Goal: Task Accomplishment & Management: Manage account settings

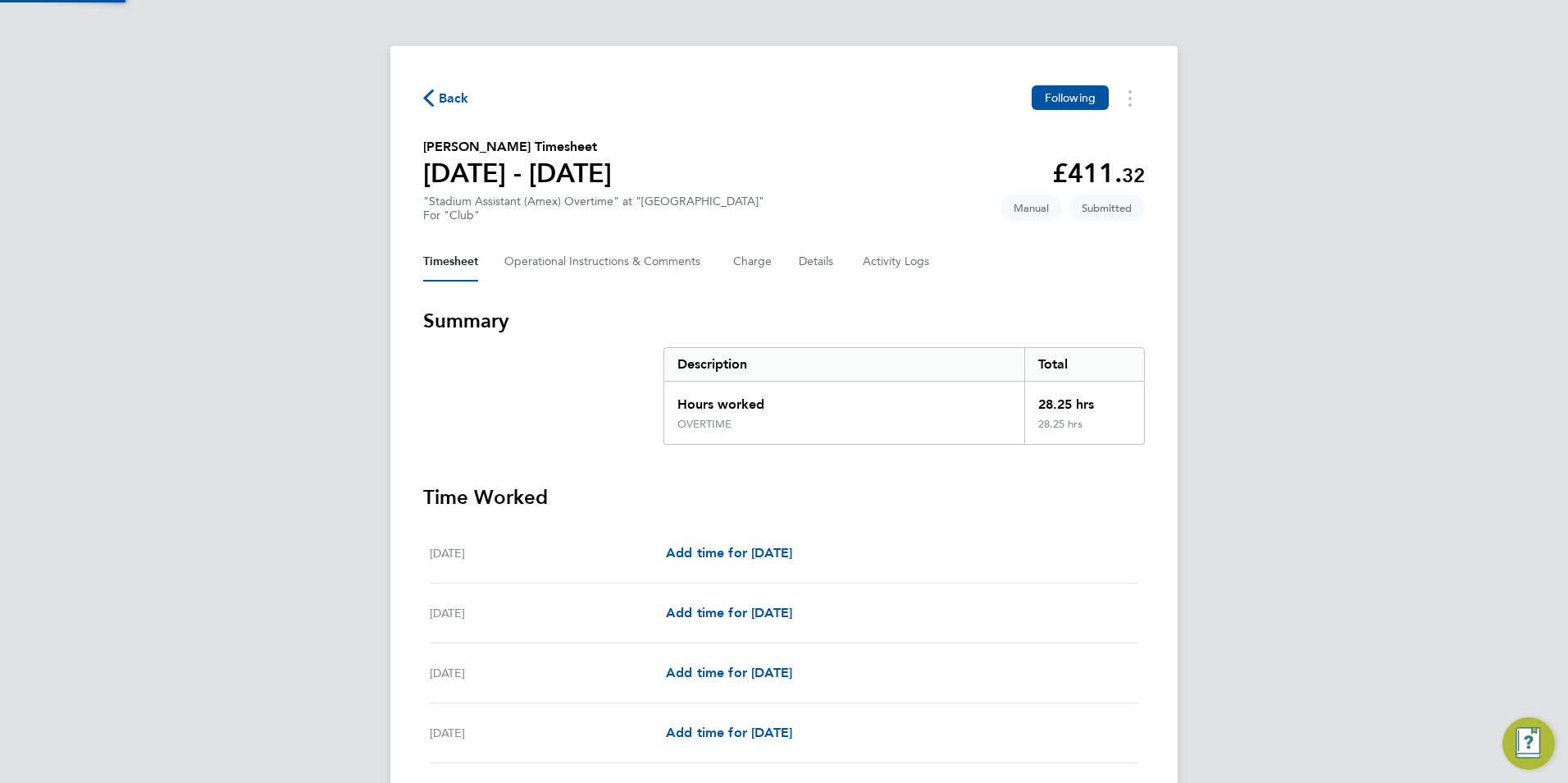
scroll to position [1837, 0]
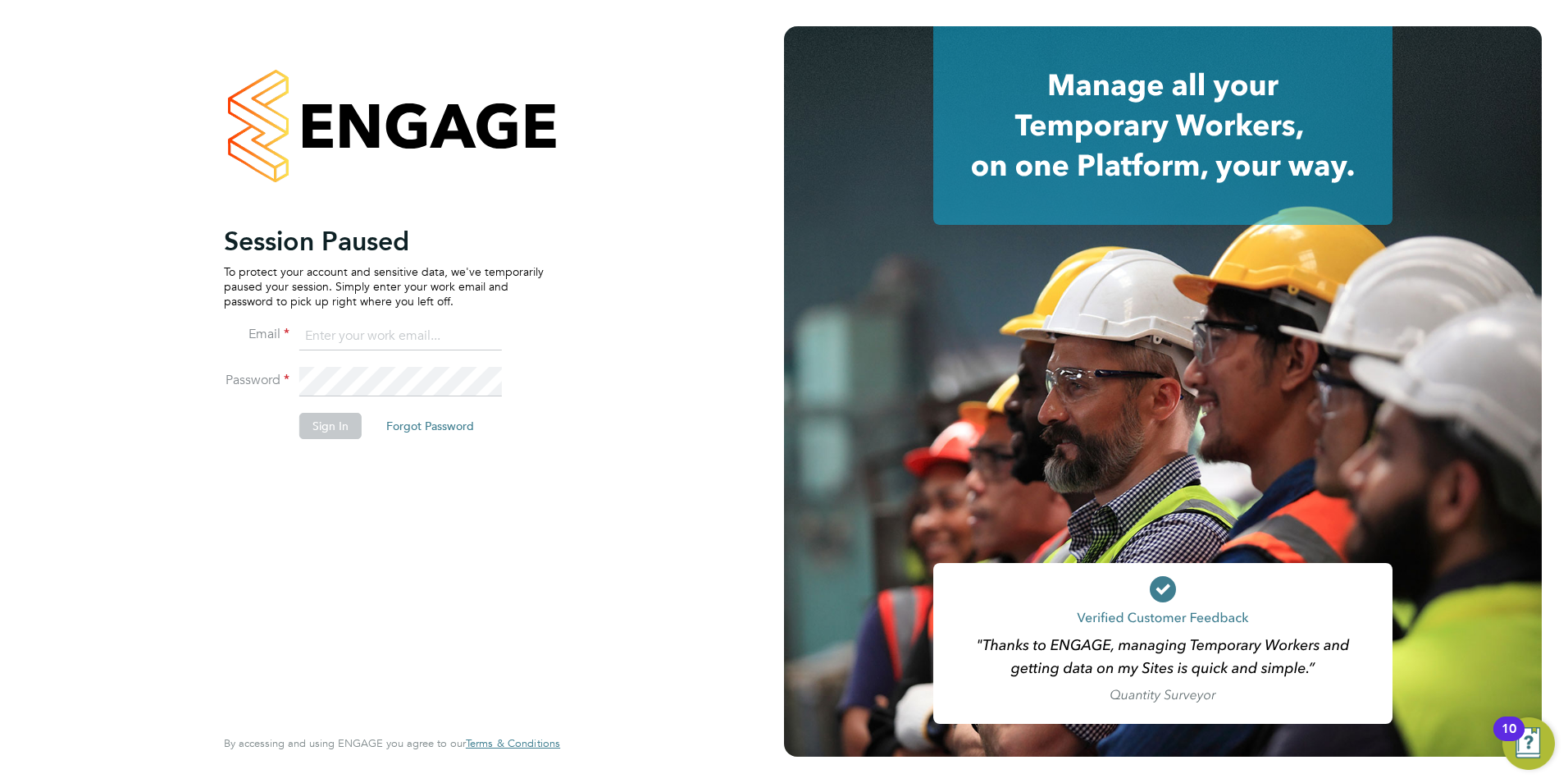
click at [412, 329] on input at bounding box center [400, 336] width 203 height 30
click at [412, 332] on input at bounding box center [400, 336] width 203 height 30
type input "gareth.pond@brightonandhovealbion.com"
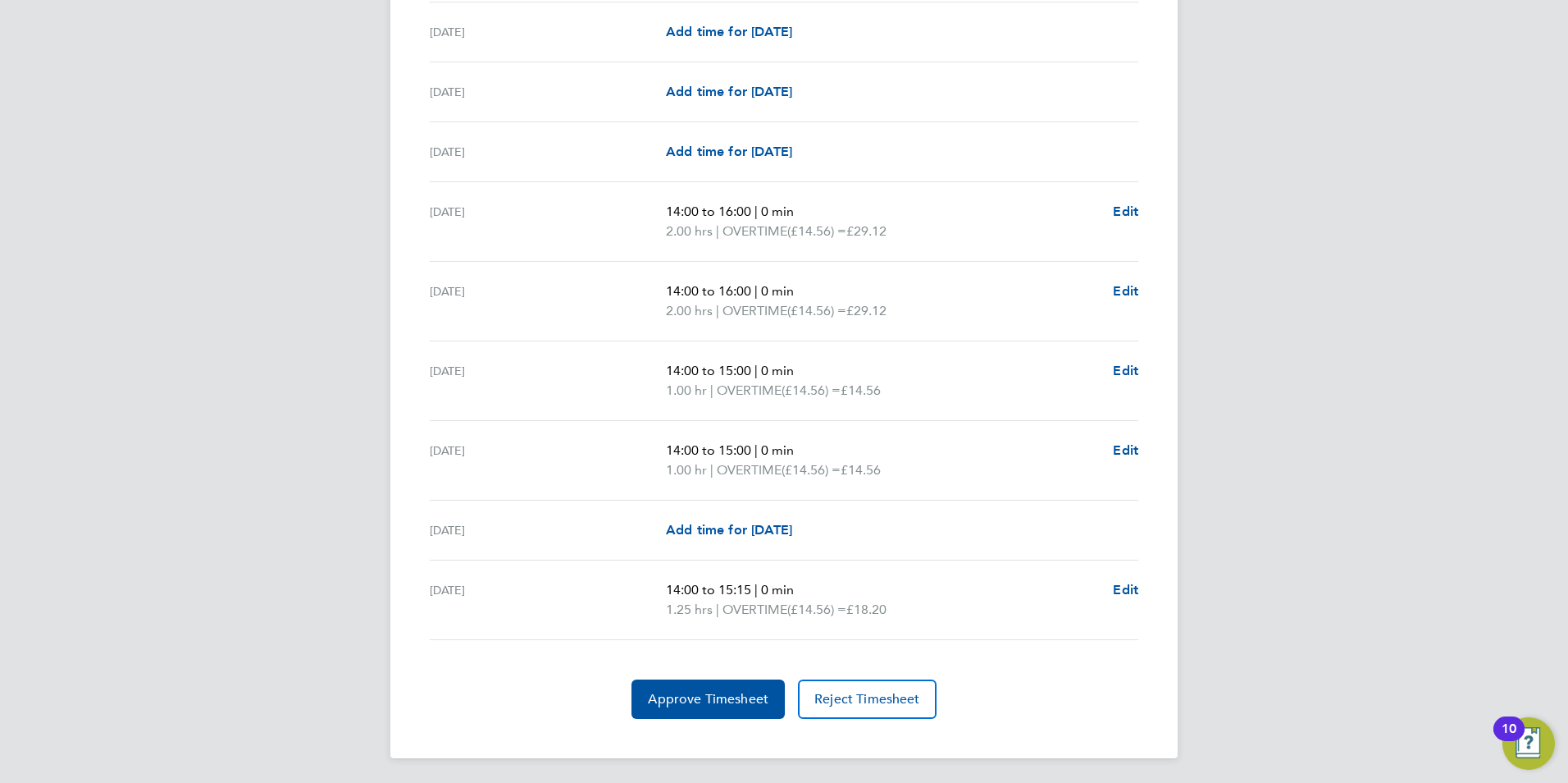
scroll to position [1919, 0]
click at [707, 687] on button "Approve Timesheet" at bounding box center [708, 697] width 153 height 40
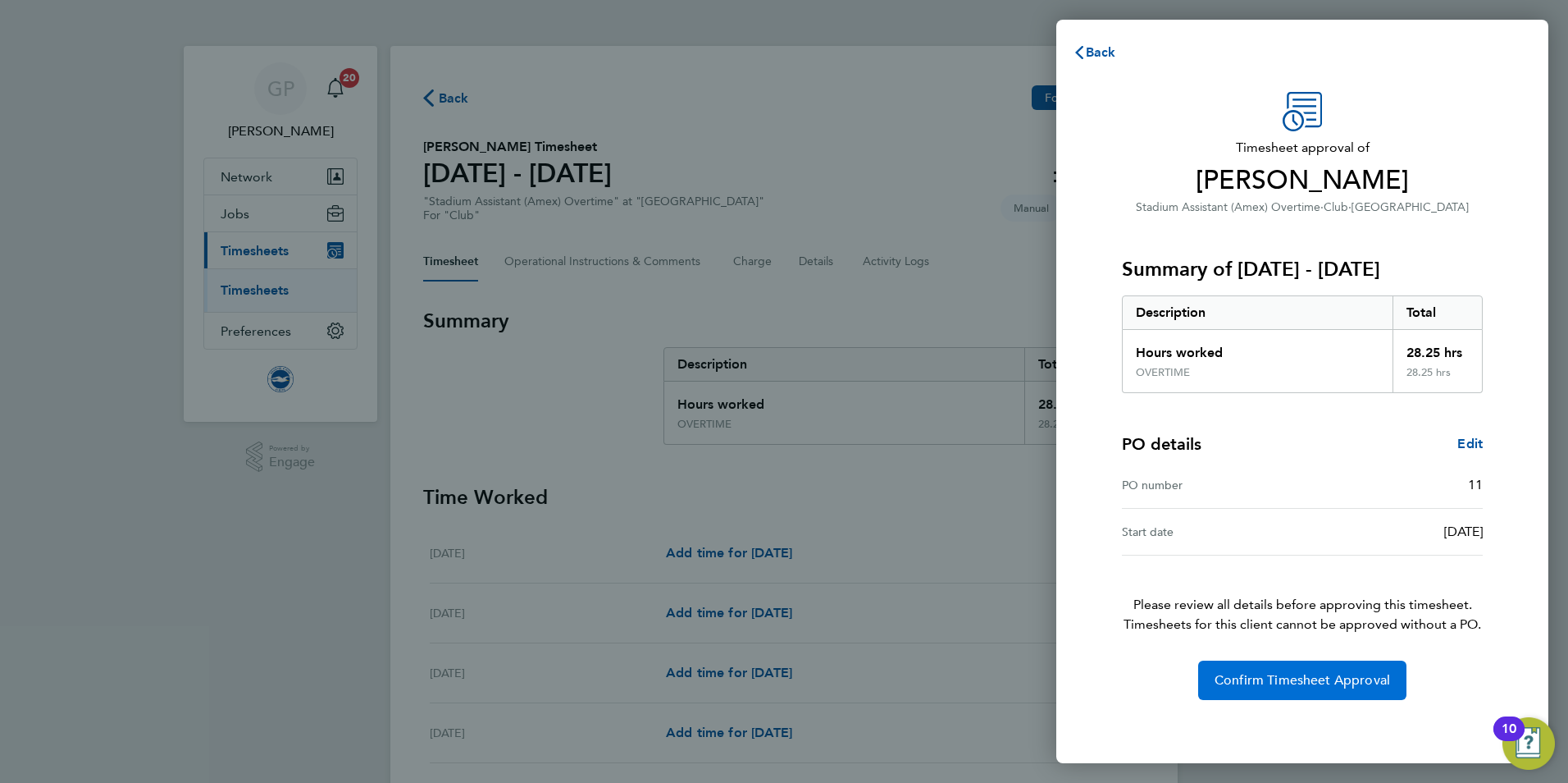
click at [1361, 684] on span "Confirm Timesheet Approval" at bounding box center [1302, 680] width 176 height 16
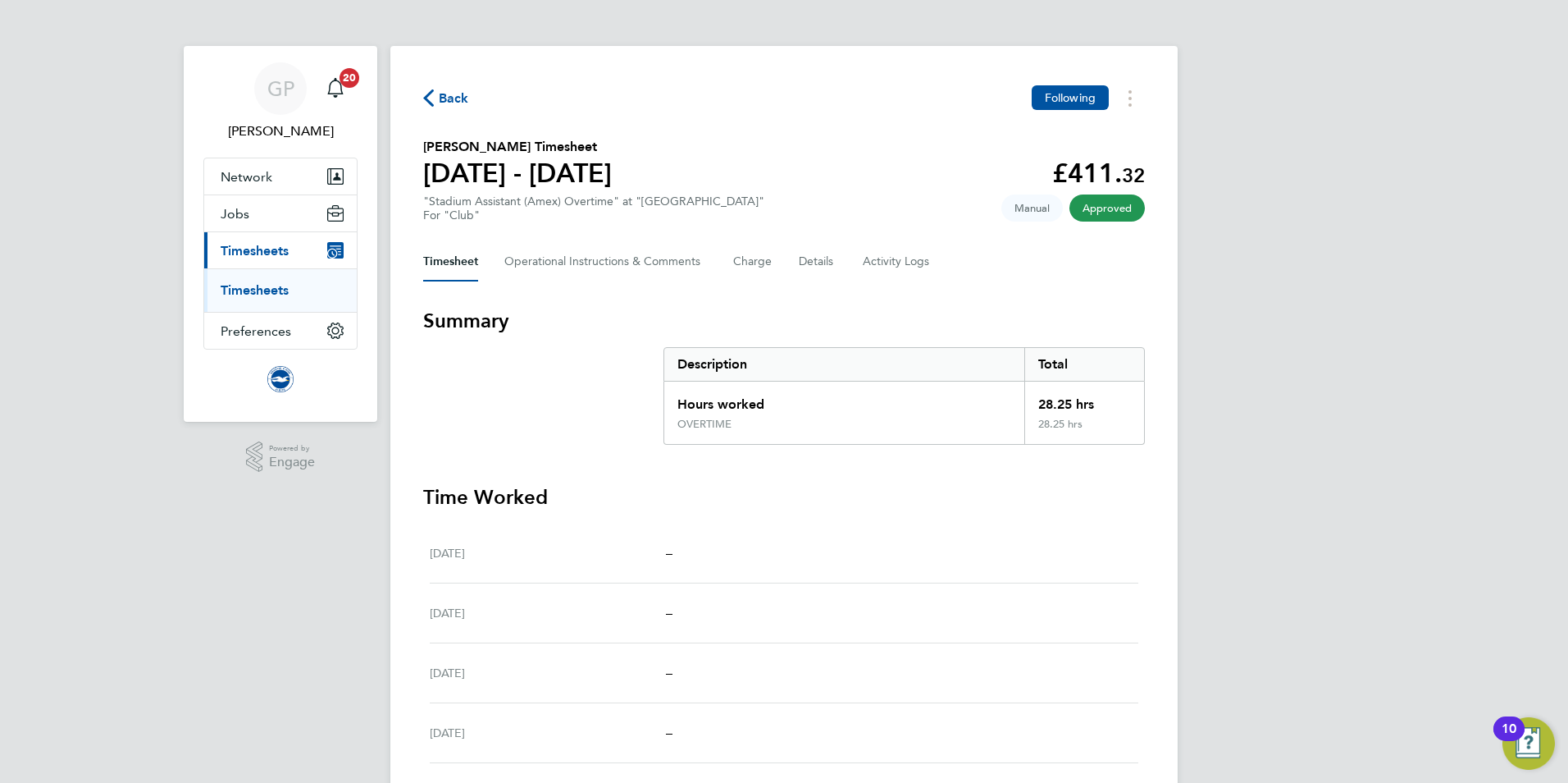
click at [436, 93] on span "Back" at bounding box center [446, 96] width 46 height 15
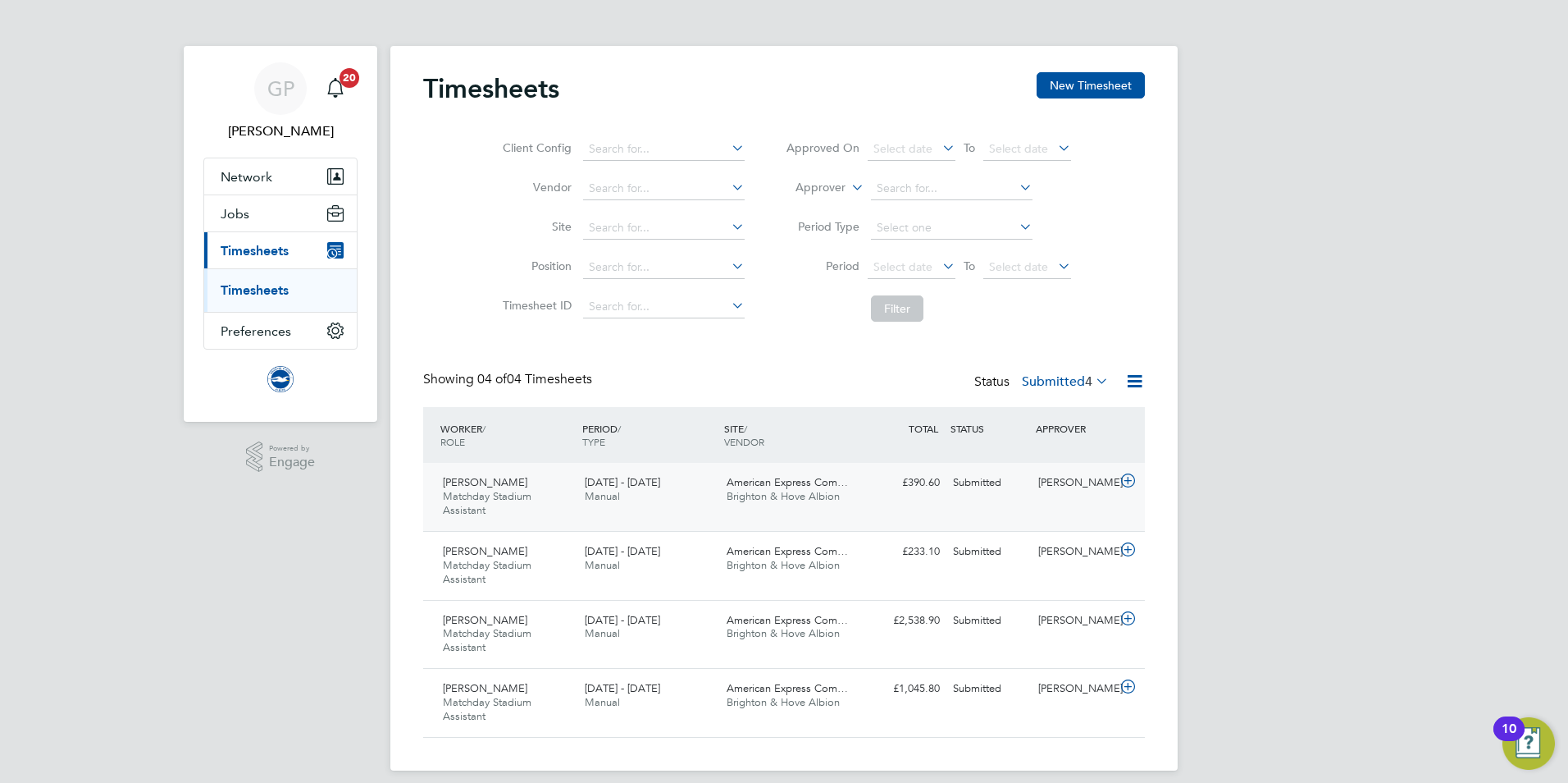
click at [553, 492] on div "Marshall Tofts Matchday Stadium Assistant 1 - 31 Aug 2025" at bounding box center [507, 496] width 142 height 55
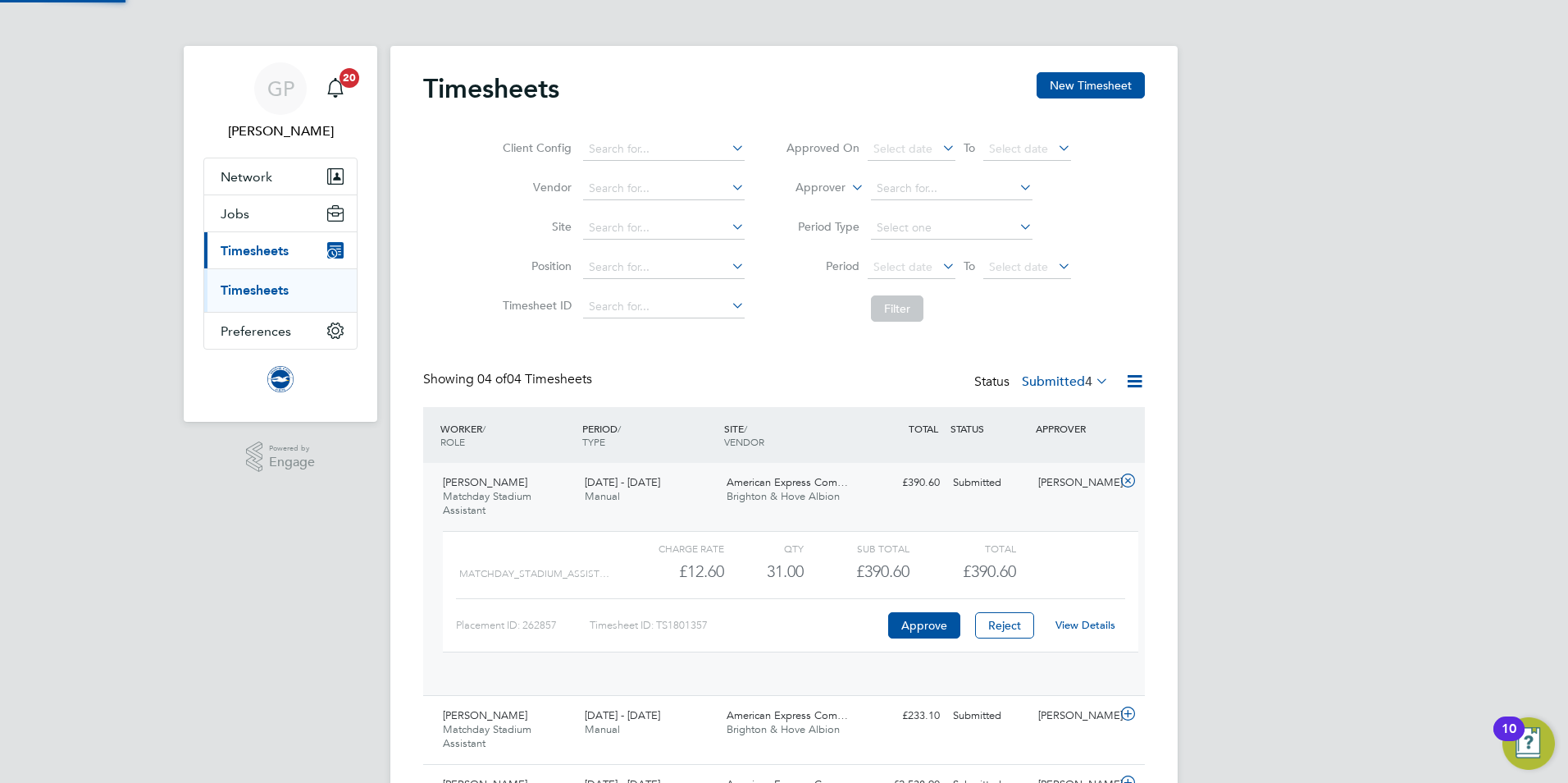
scroll to position [28, 160]
click at [1101, 626] on link "View Details" at bounding box center [1085, 624] width 59 height 14
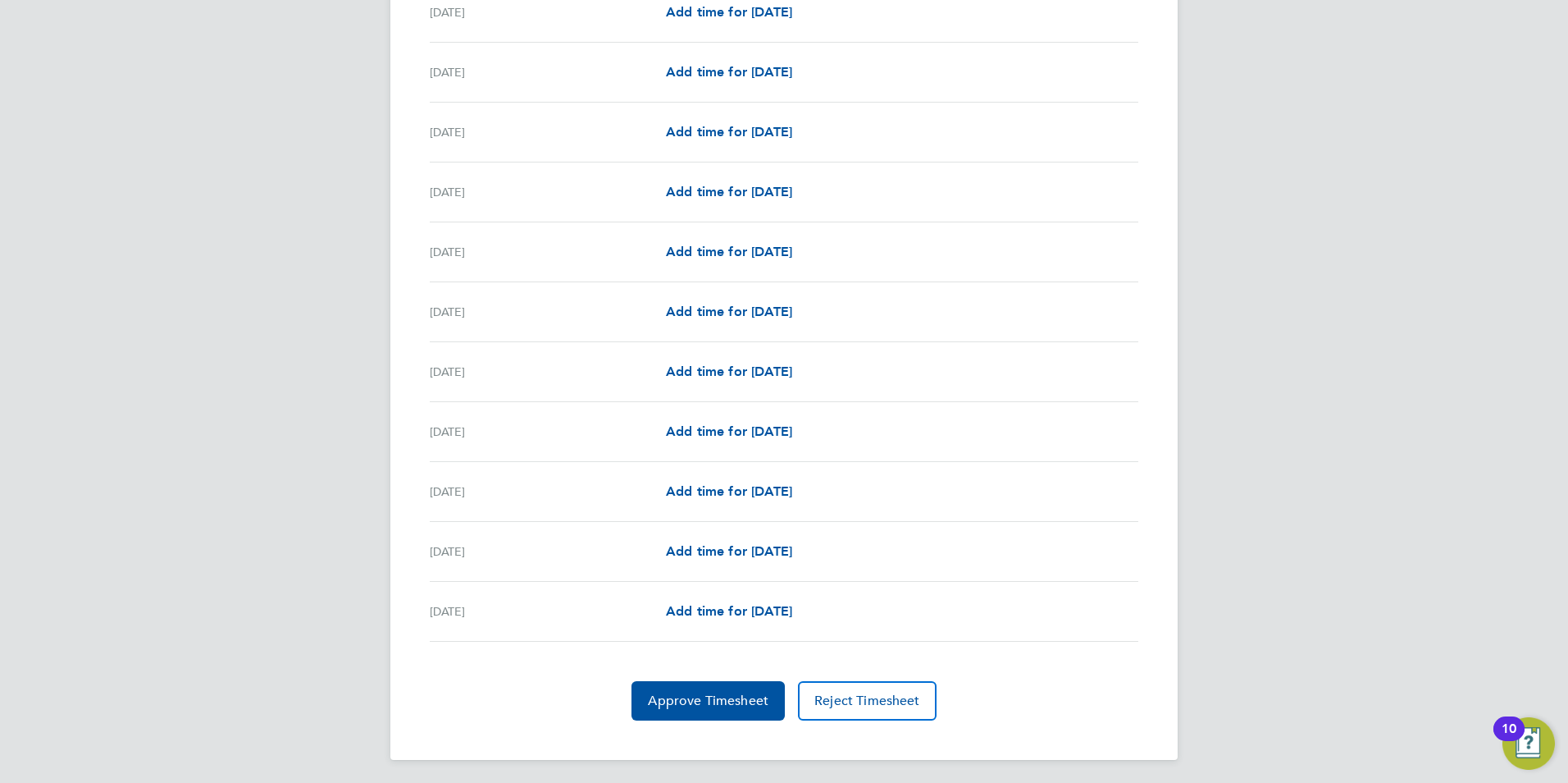
scroll to position [1821, 0]
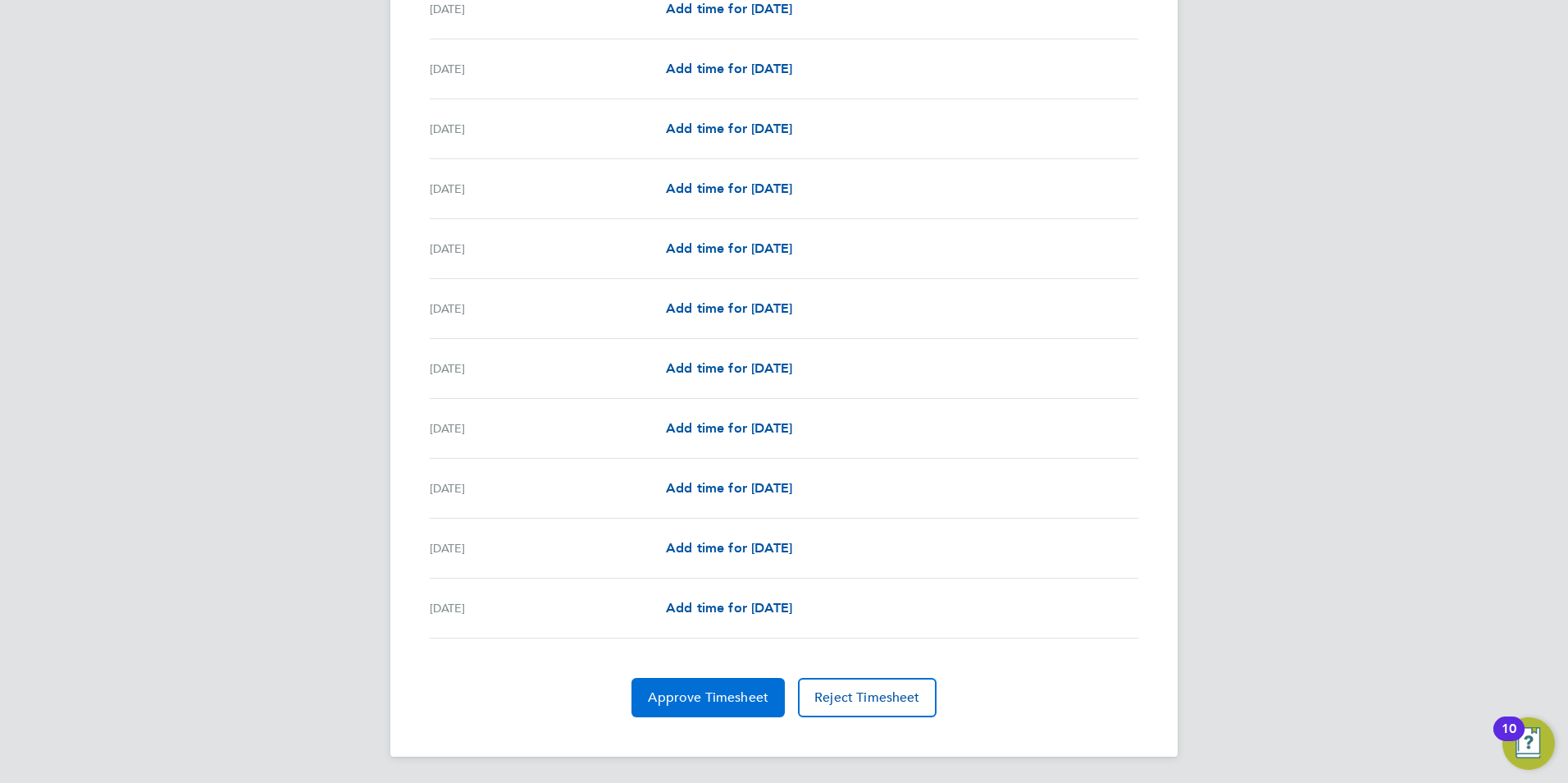
click at [736, 707] on button "Approve Timesheet" at bounding box center [708, 697] width 153 height 40
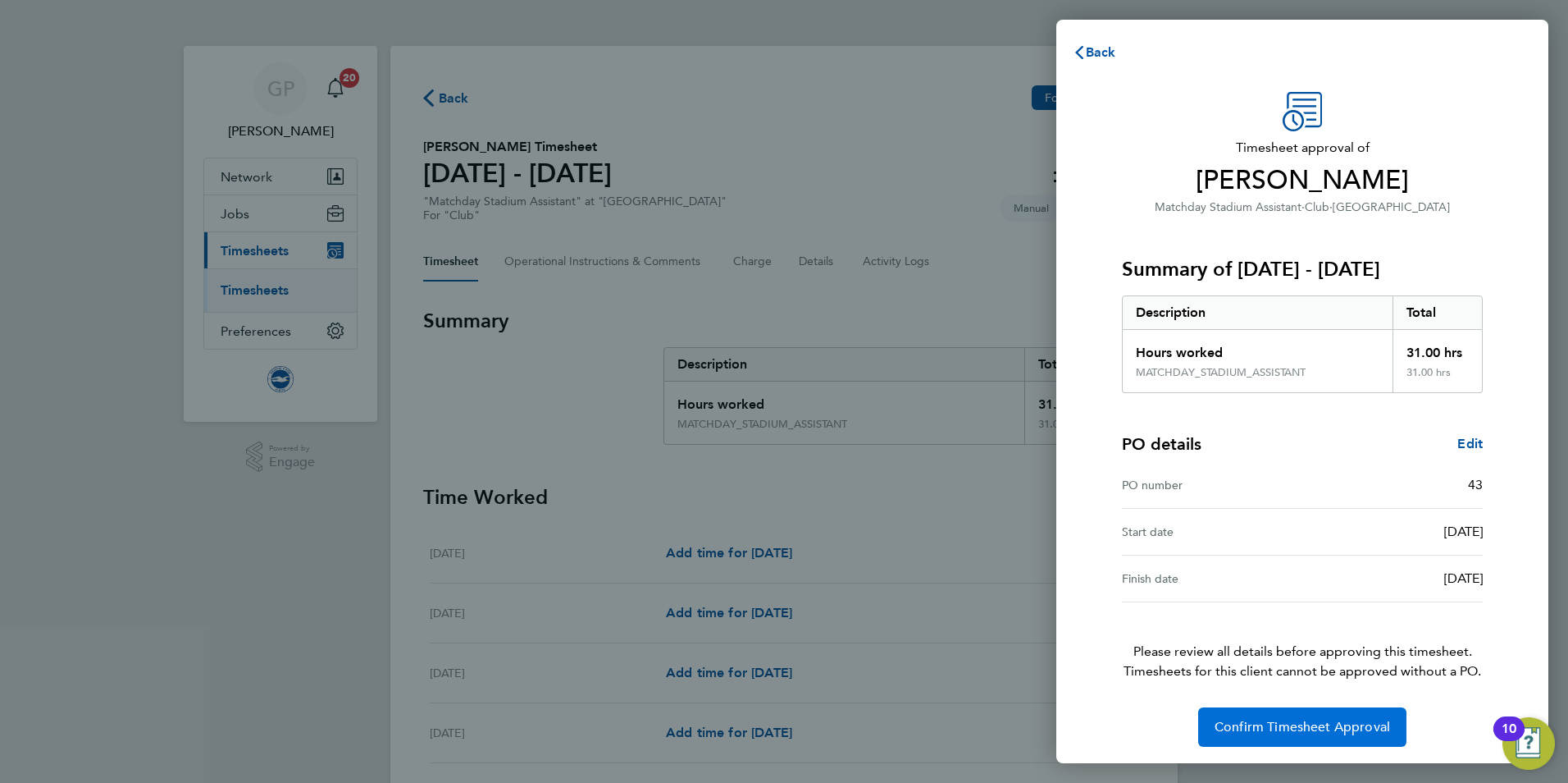
click at [1246, 721] on span "Confirm Timesheet Approval" at bounding box center [1302, 727] width 176 height 16
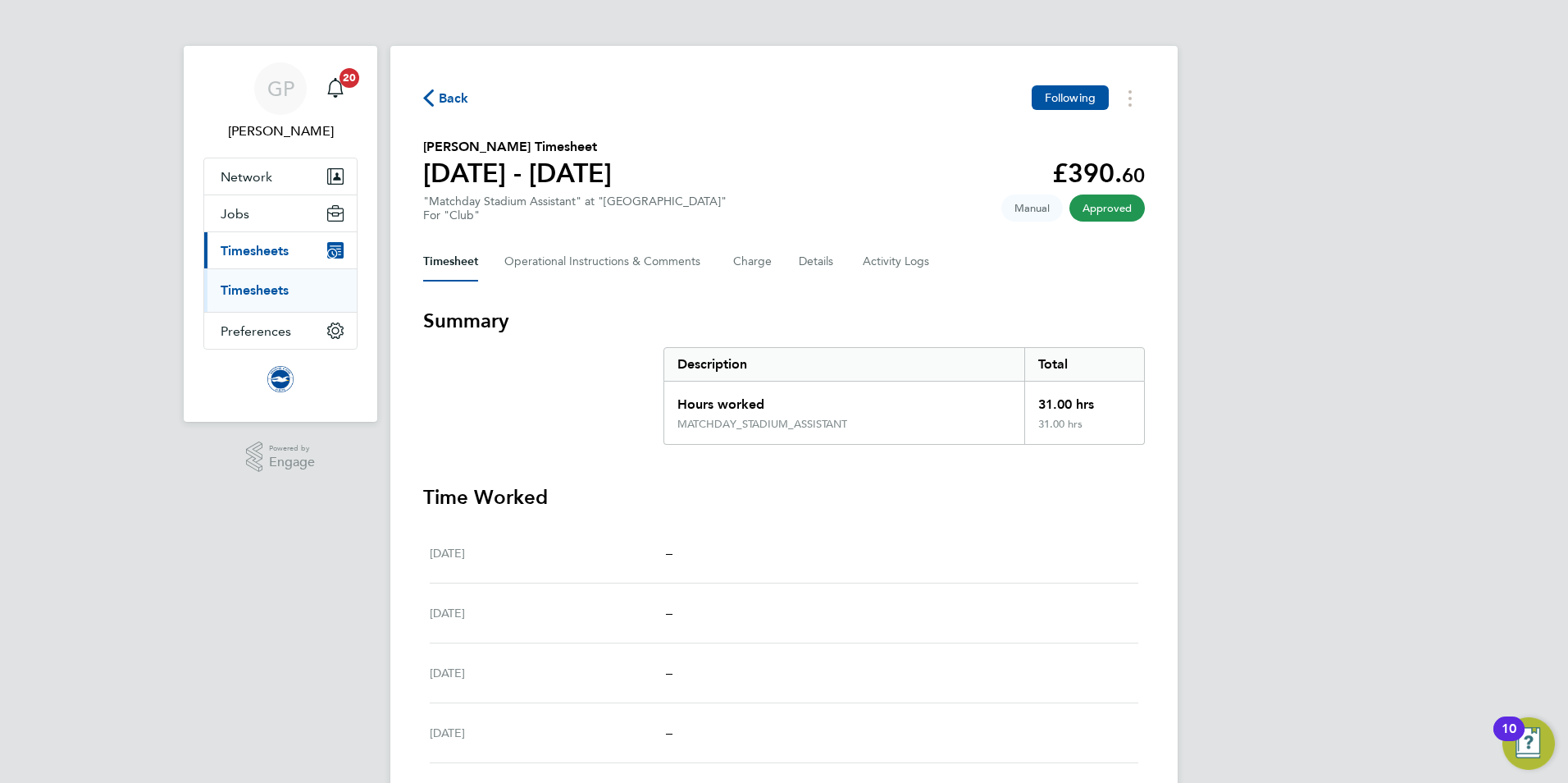
click at [442, 96] on span "Back" at bounding box center [454, 98] width 31 height 20
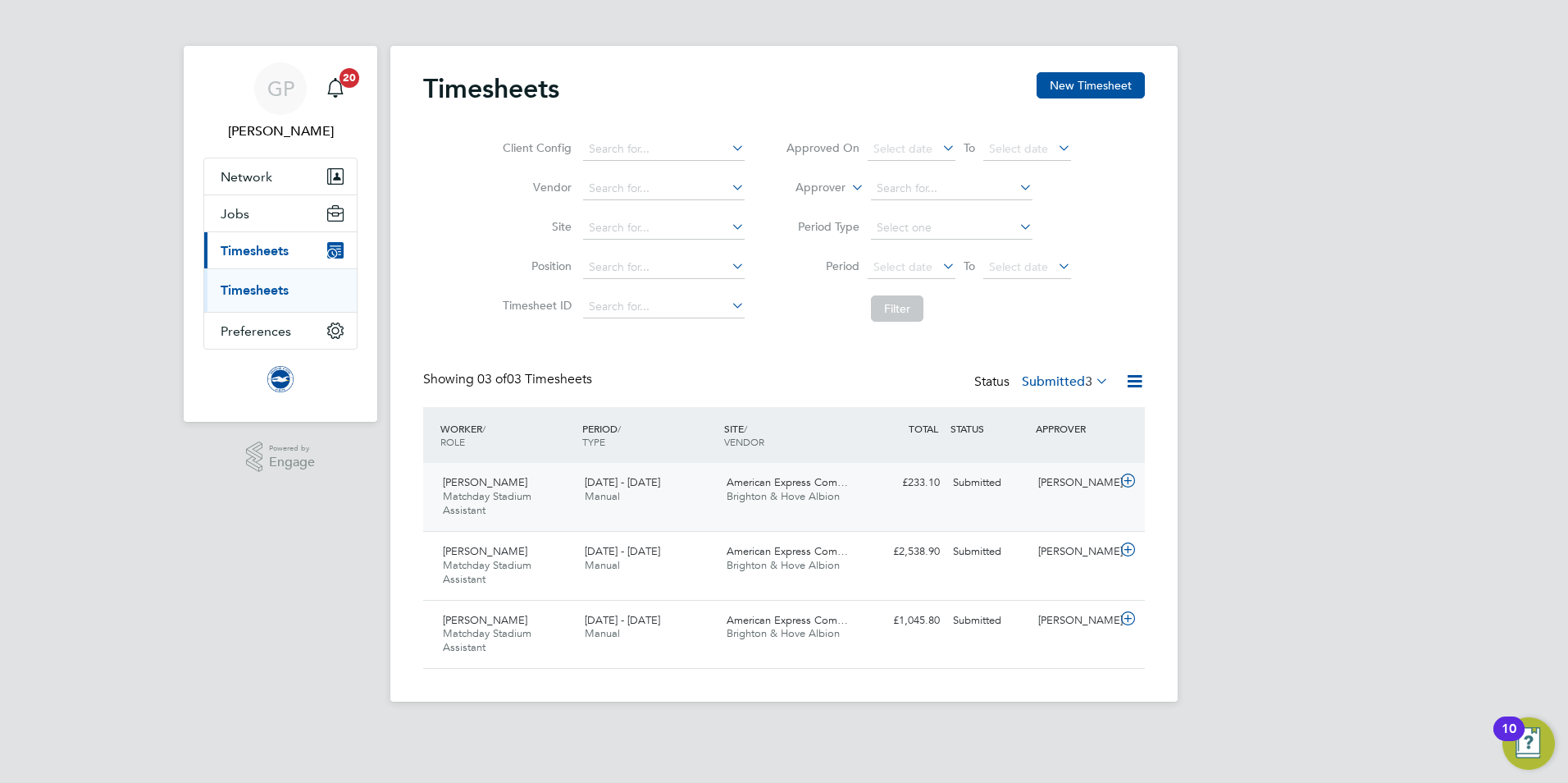
click at [557, 505] on div "Joe Harland Matchday Stadium Assistant 1 - 31 Aug 2025" at bounding box center [507, 496] width 142 height 55
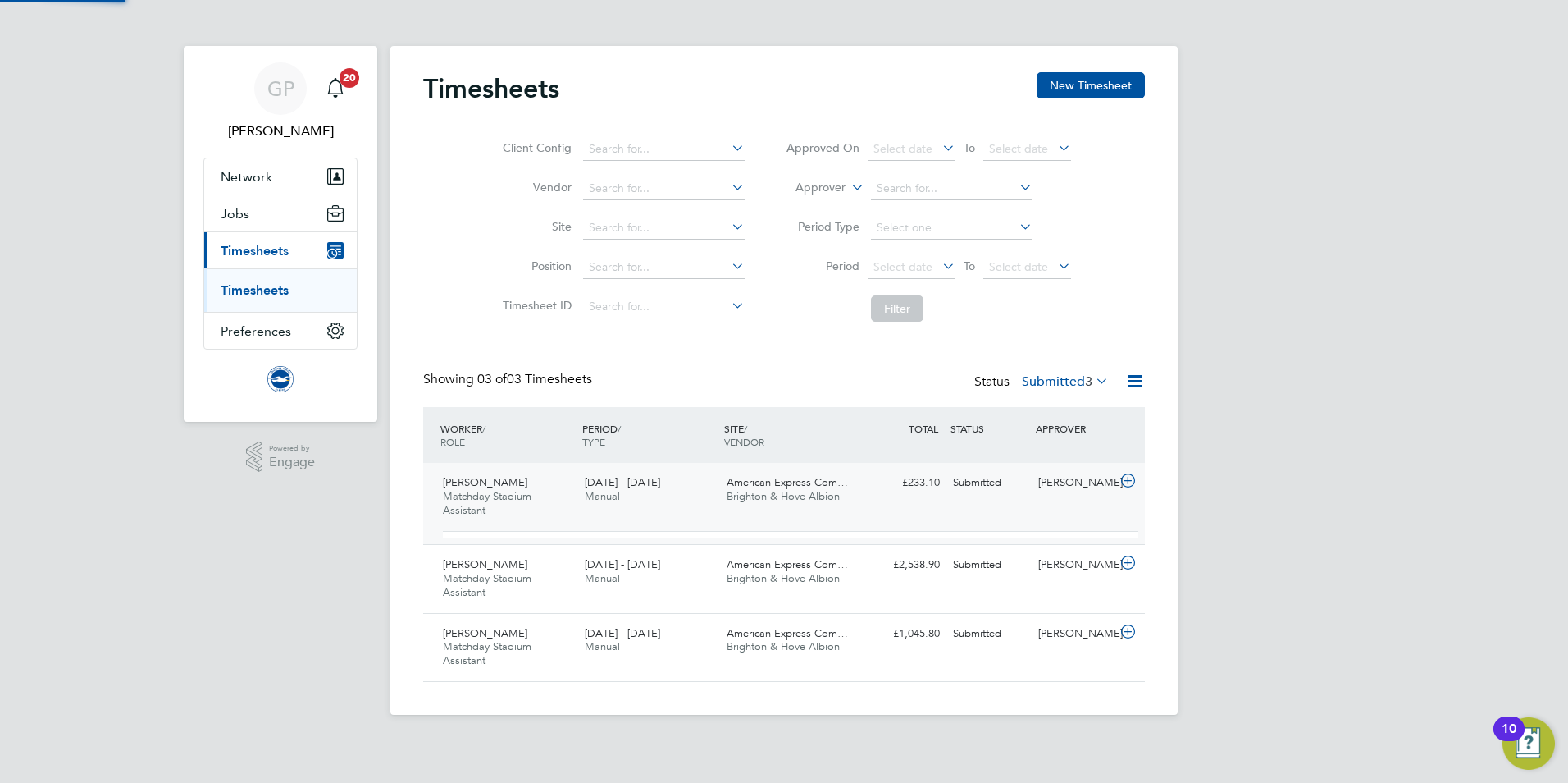
scroll to position [28, 160]
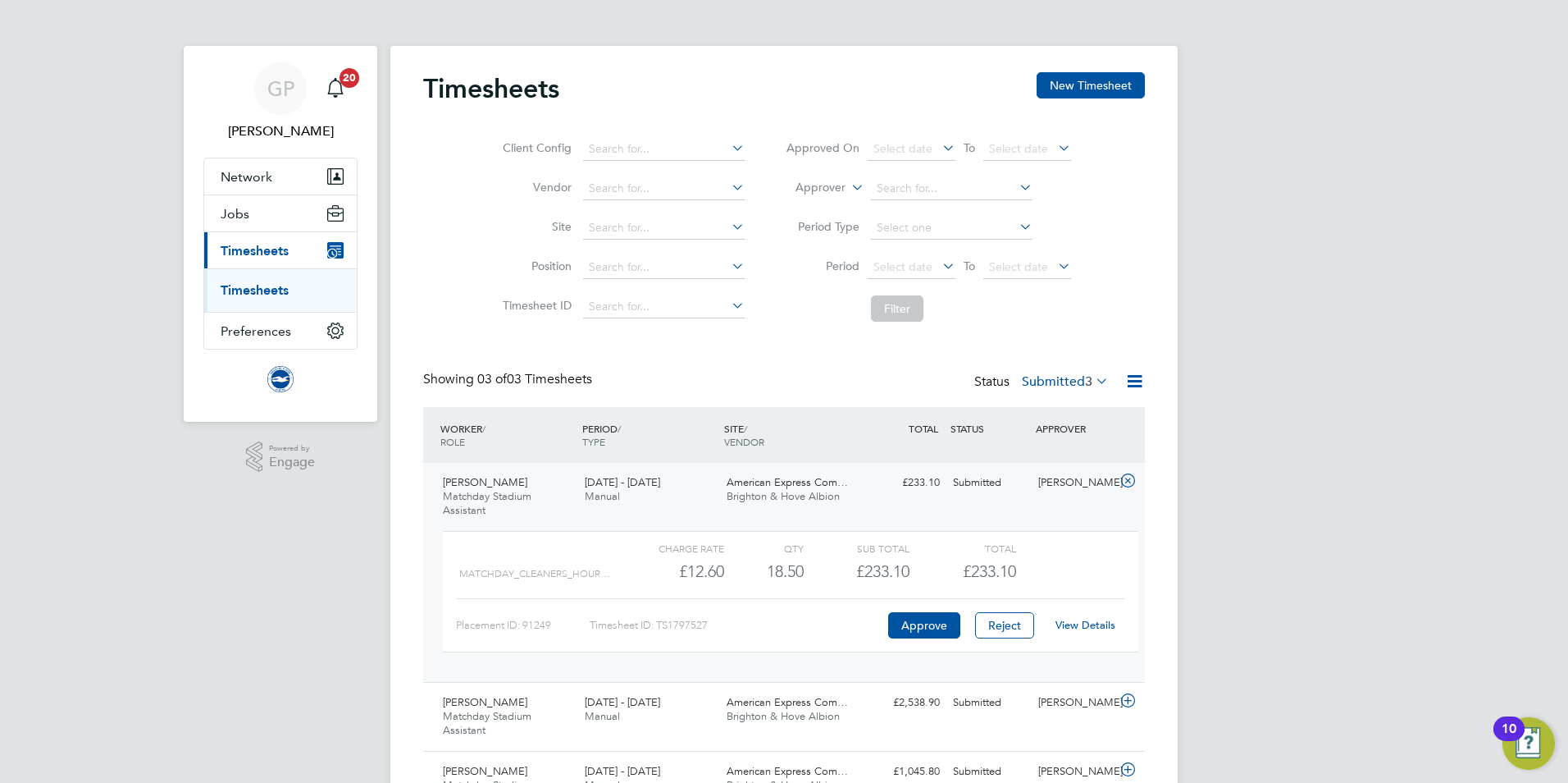
click at [1070, 626] on link "View Details" at bounding box center [1085, 624] width 59 height 14
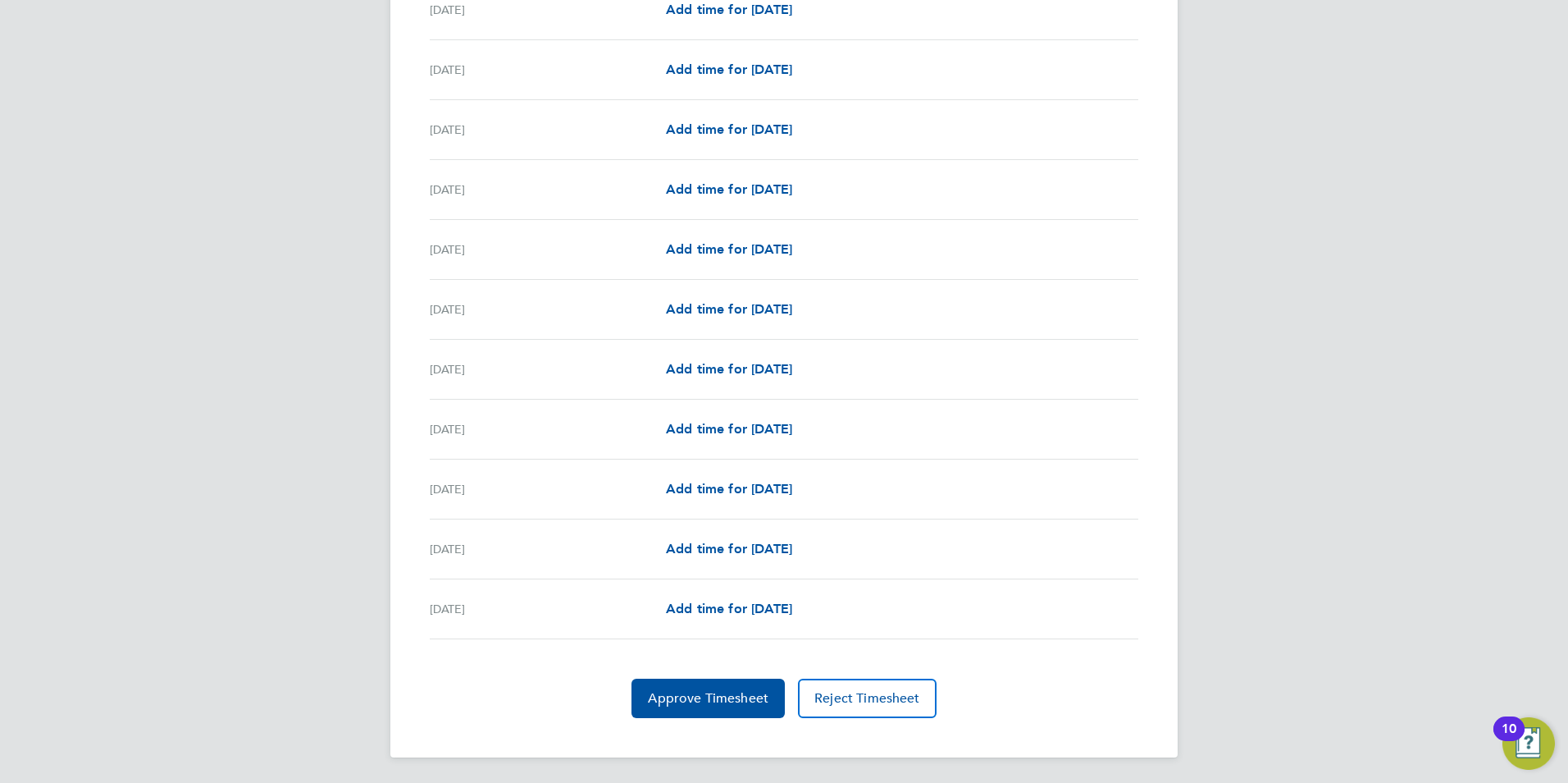
scroll to position [1781, 0]
click at [690, 702] on span "Approve Timesheet" at bounding box center [708, 697] width 121 height 16
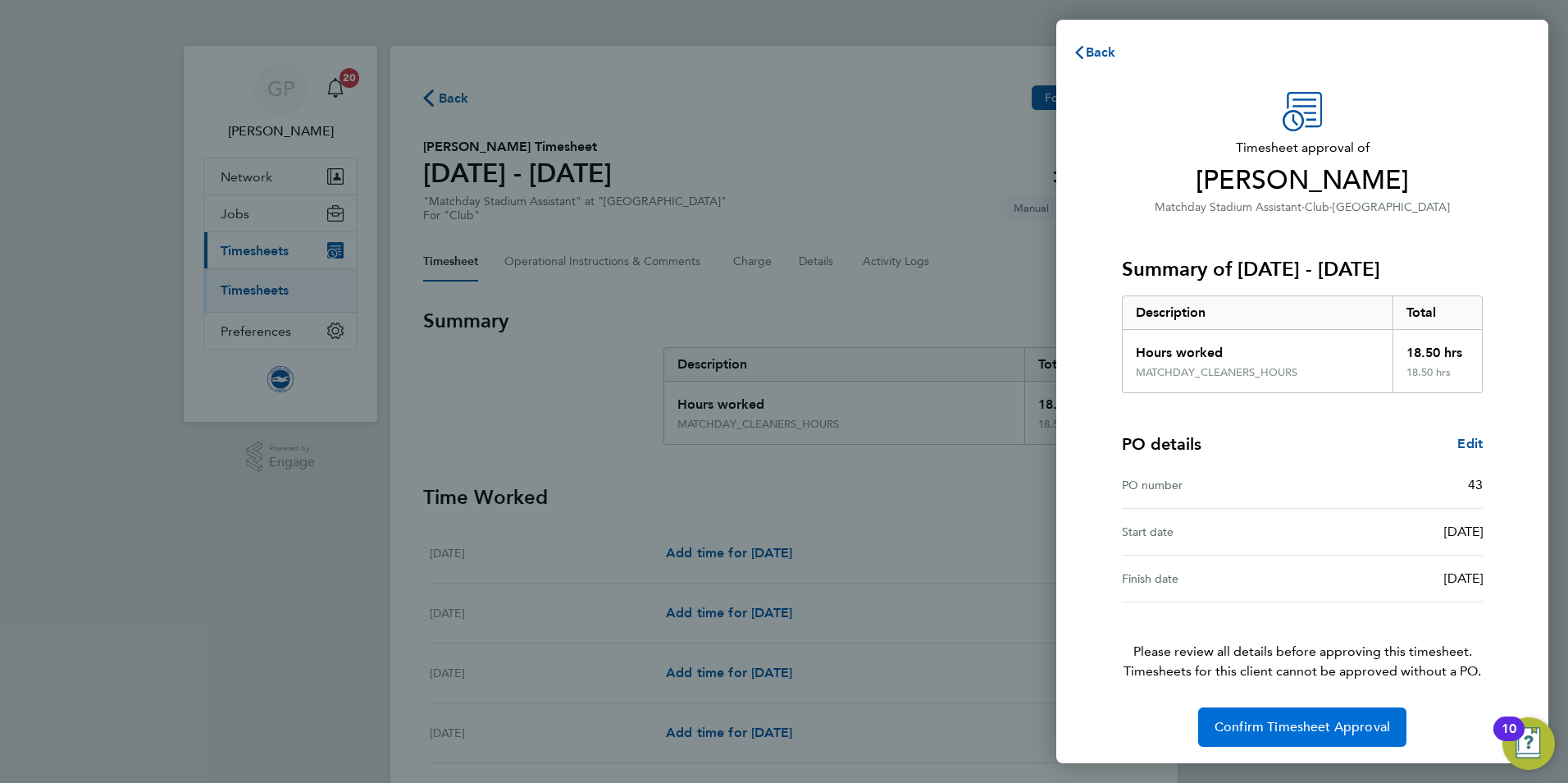
click at [1319, 720] on span "Confirm Timesheet Approval" at bounding box center [1302, 727] width 176 height 16
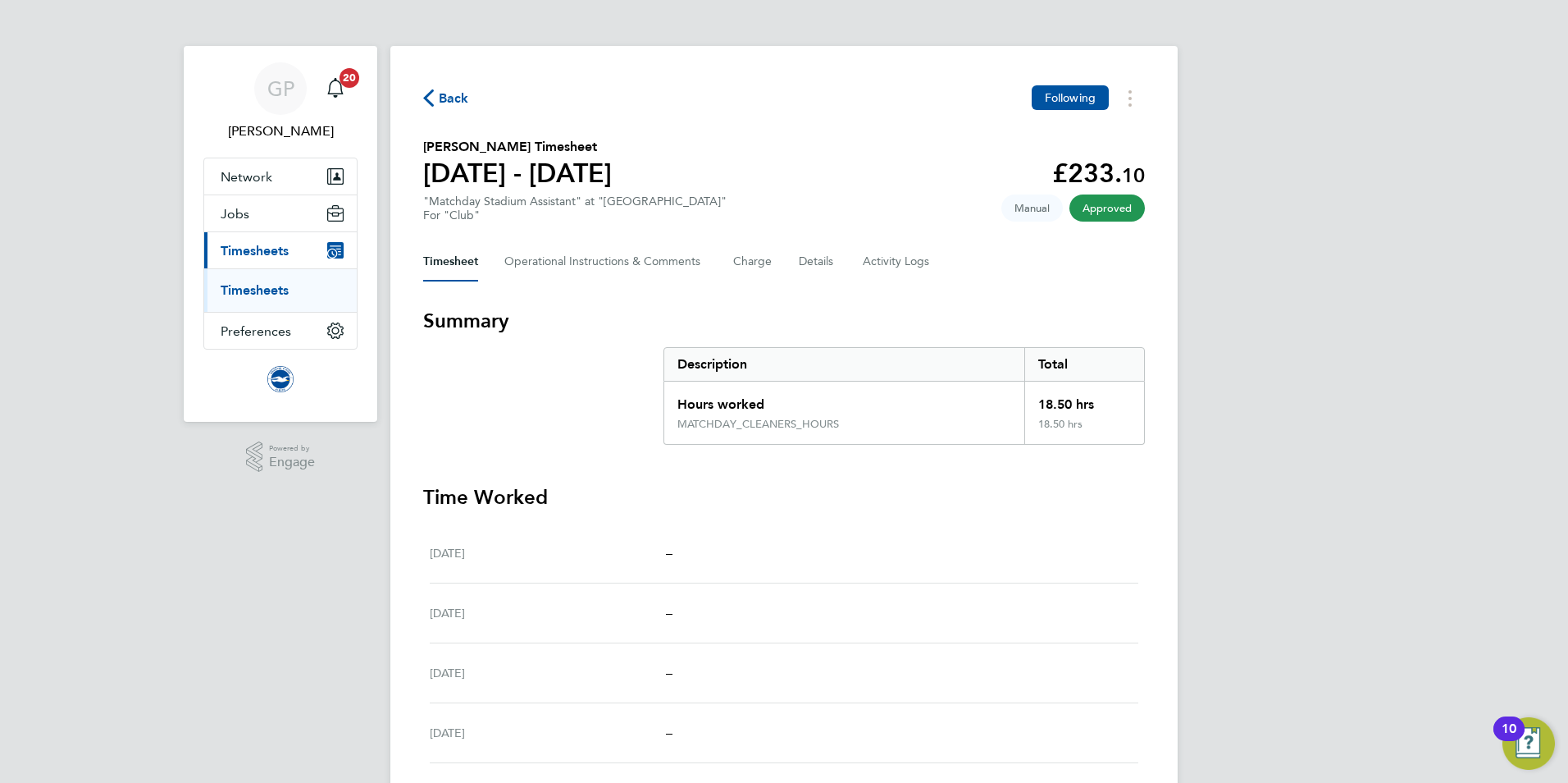
click at [464, 102] on span "Back" at bounding box center [454, 98] width 31 height 20
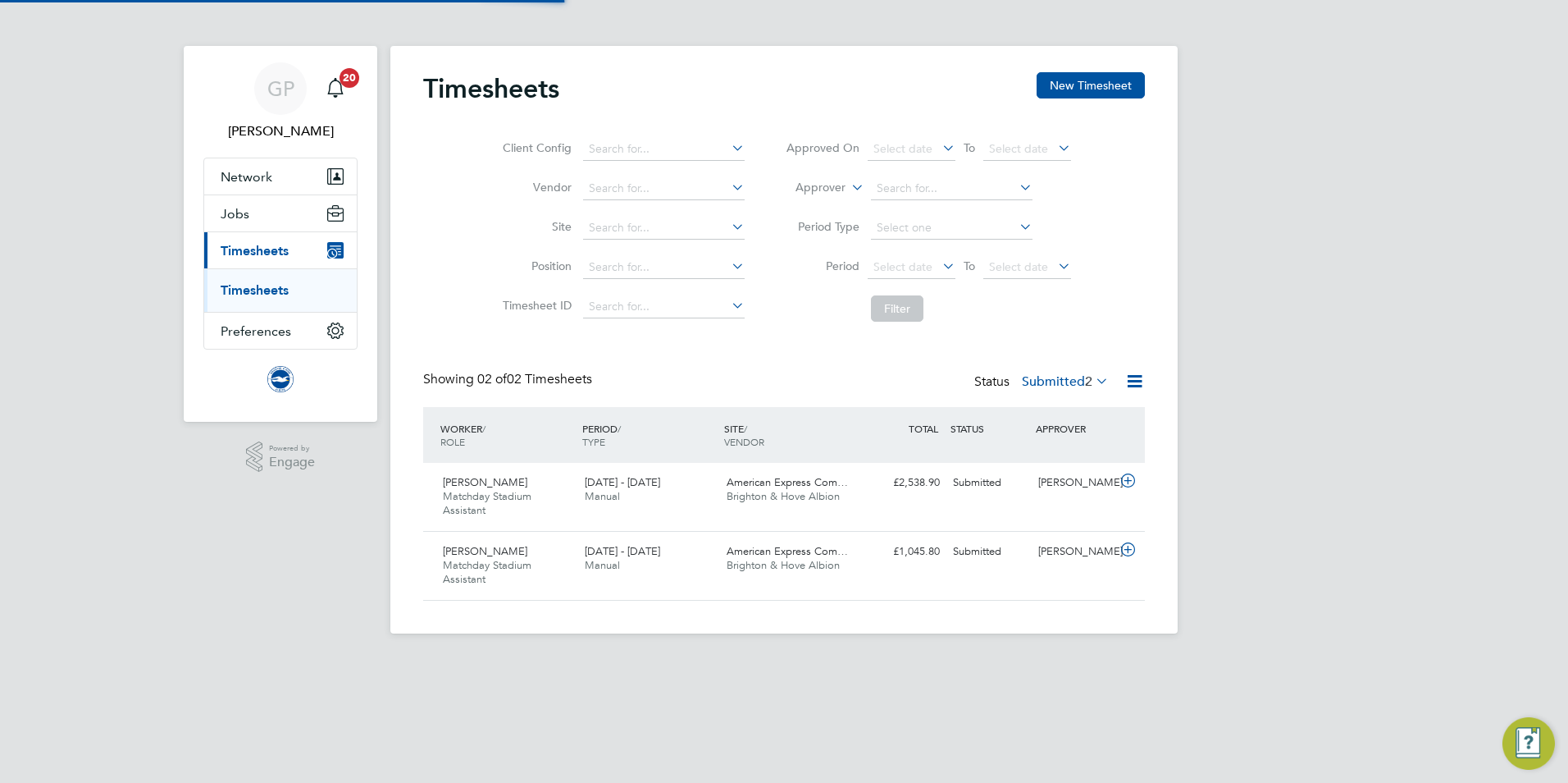
scroll to position [41, 142]
click at [571, 478] on div "Jack Bradford Matchday Stadium Assistant 1 - 31 Aug 2025" at bounding box center [507, 496] width 142 height 55
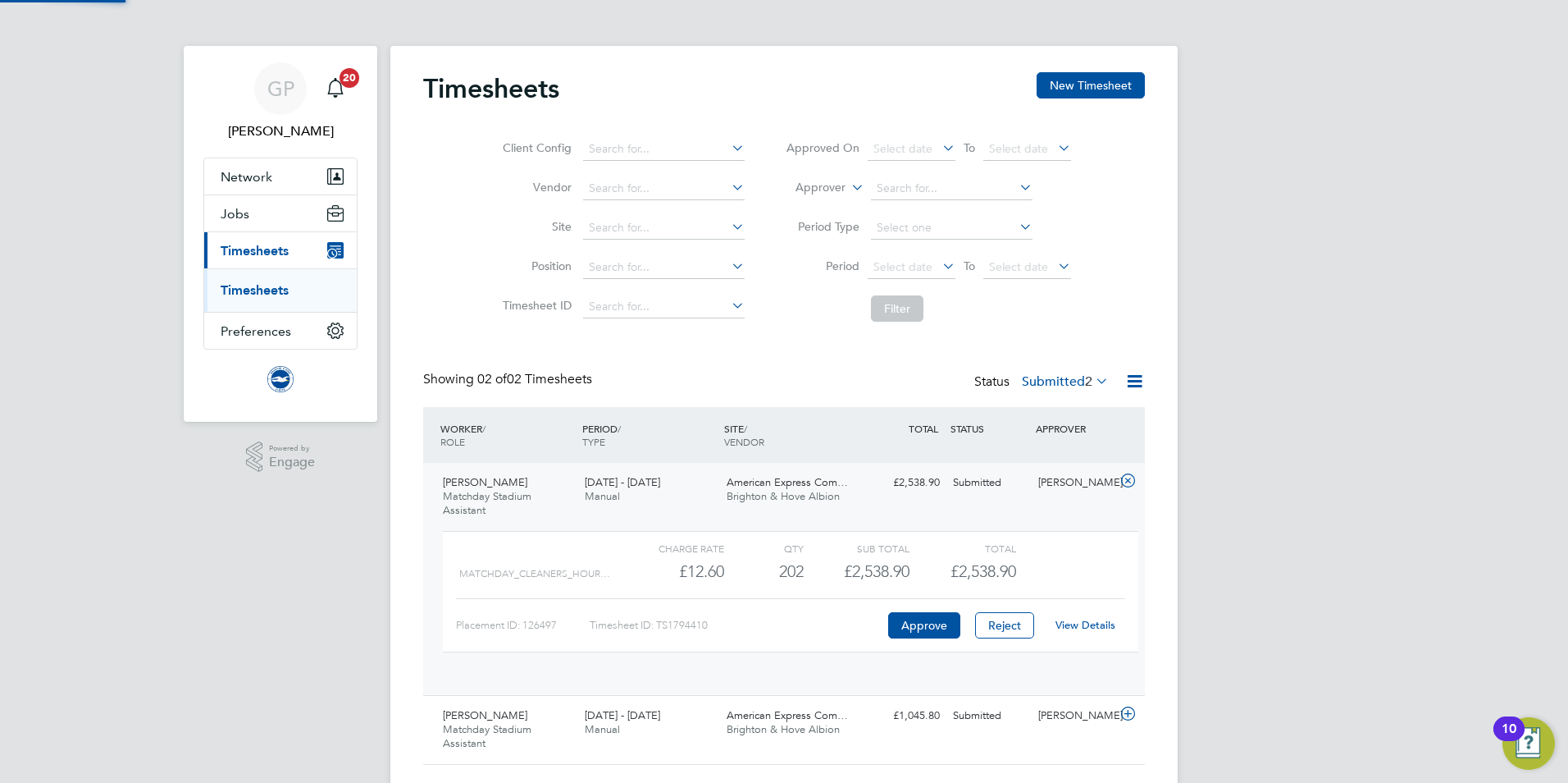
scroll to position [28, 160]
click at [1082, 620] on link "View Details" at bounding box center [1085, 624] width 59 height 14
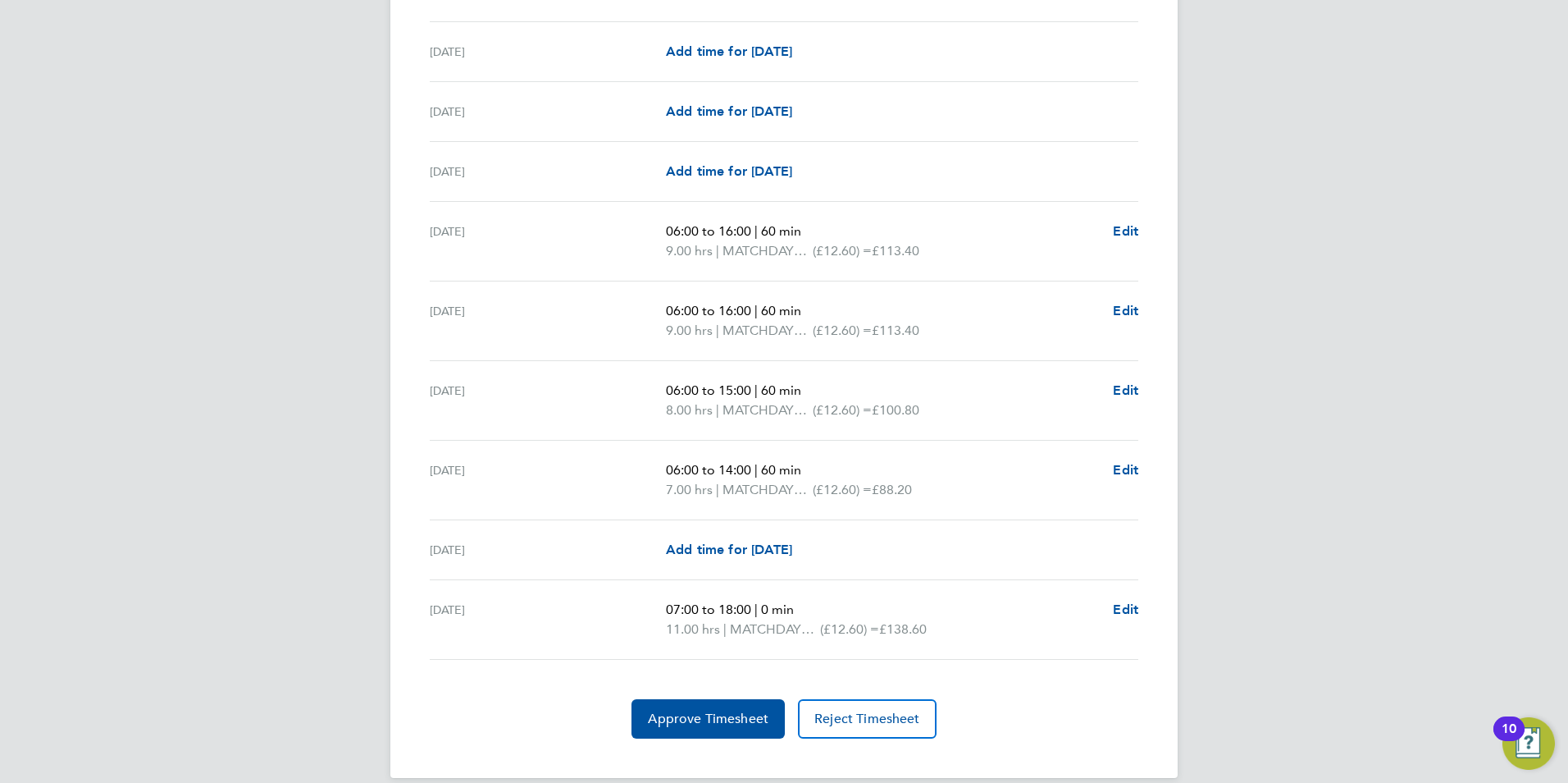
scroll to position [2195, 0]
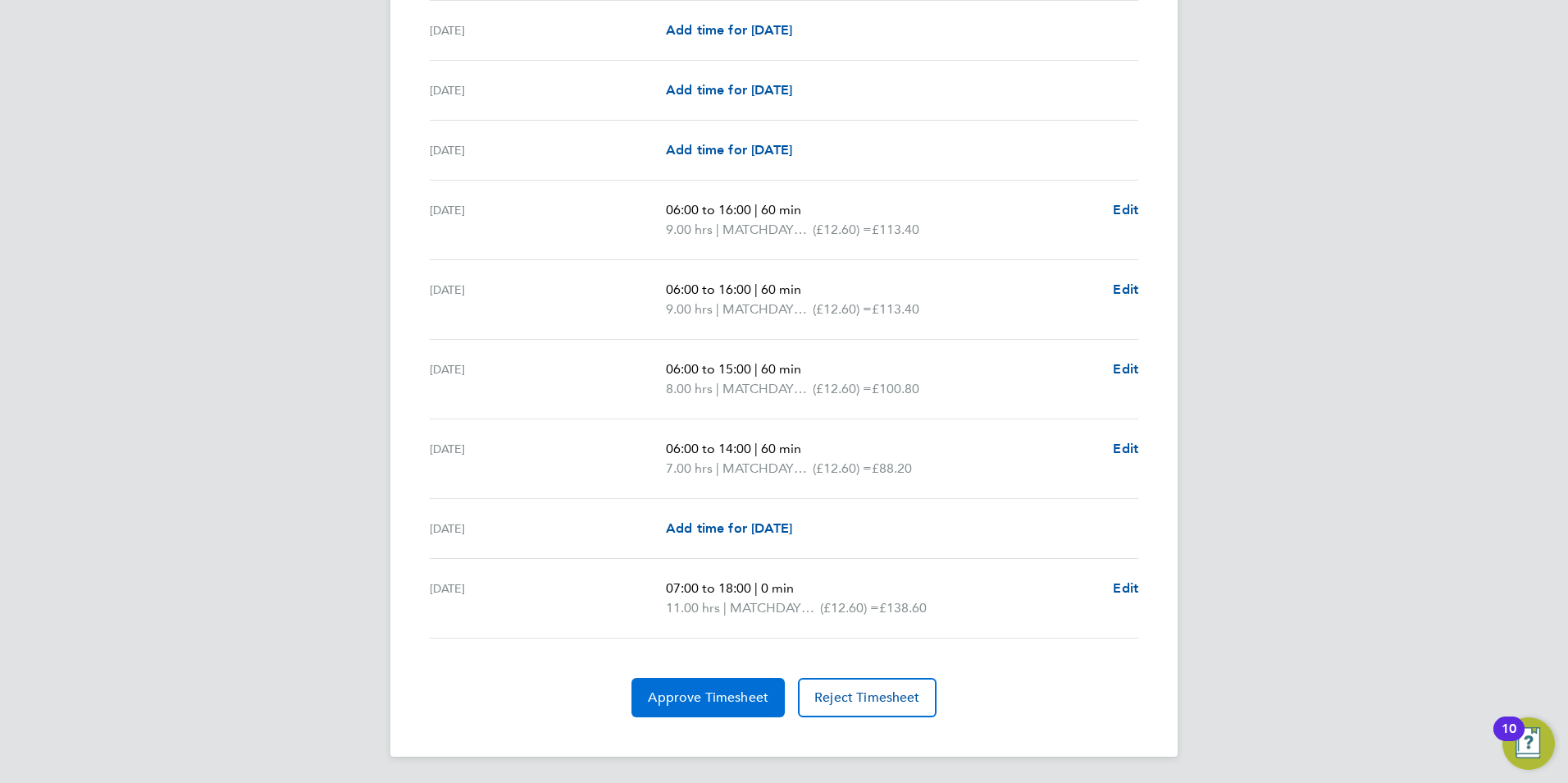
click at [673, 705] on span "Approve Timesheet" at bounding box center [708, 697] width 121 height 16
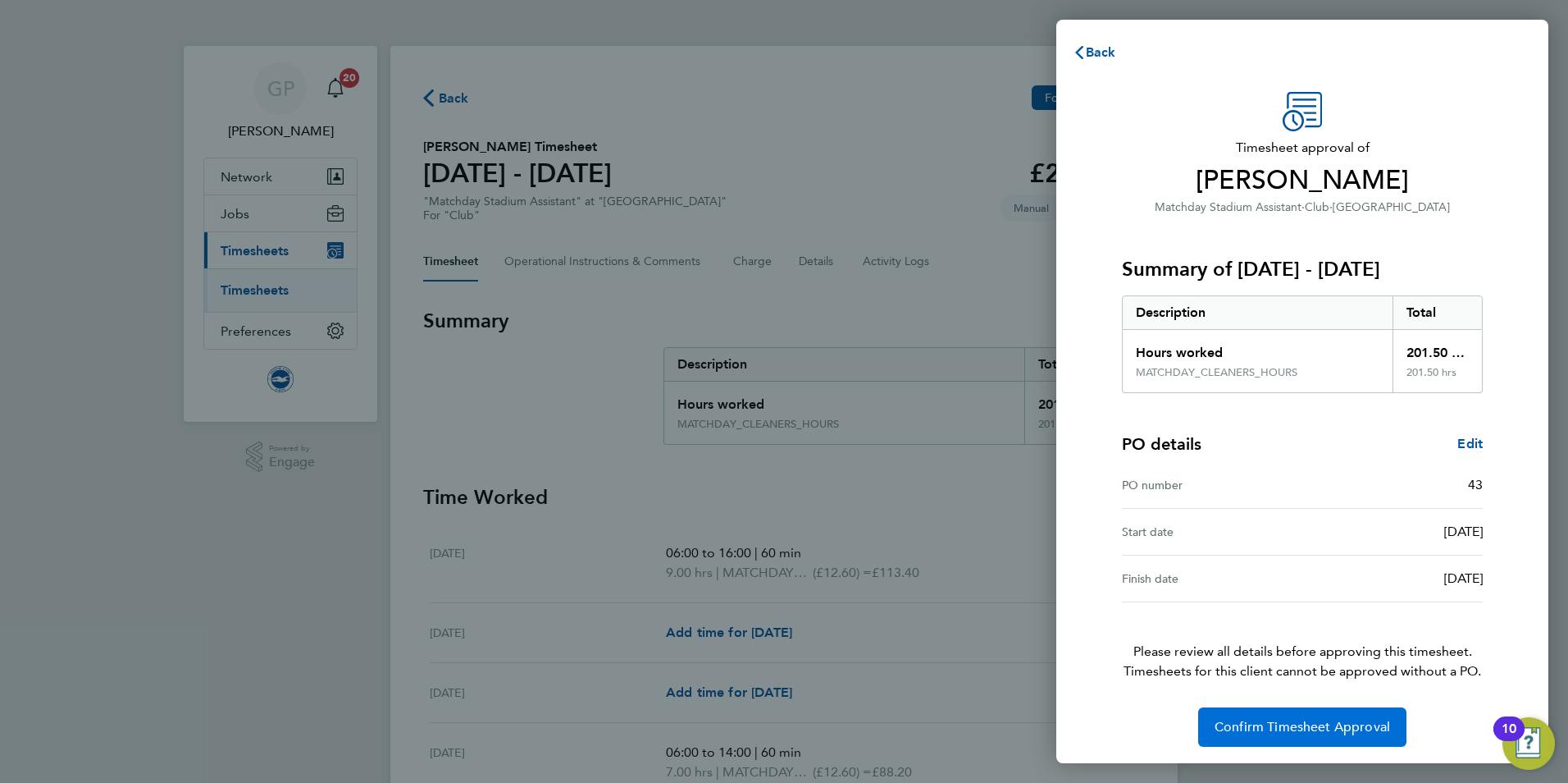
click at [1324, 731] on span "Confirm Timesheet Approval" at bounding box center [1302, 727] width 176 height 16
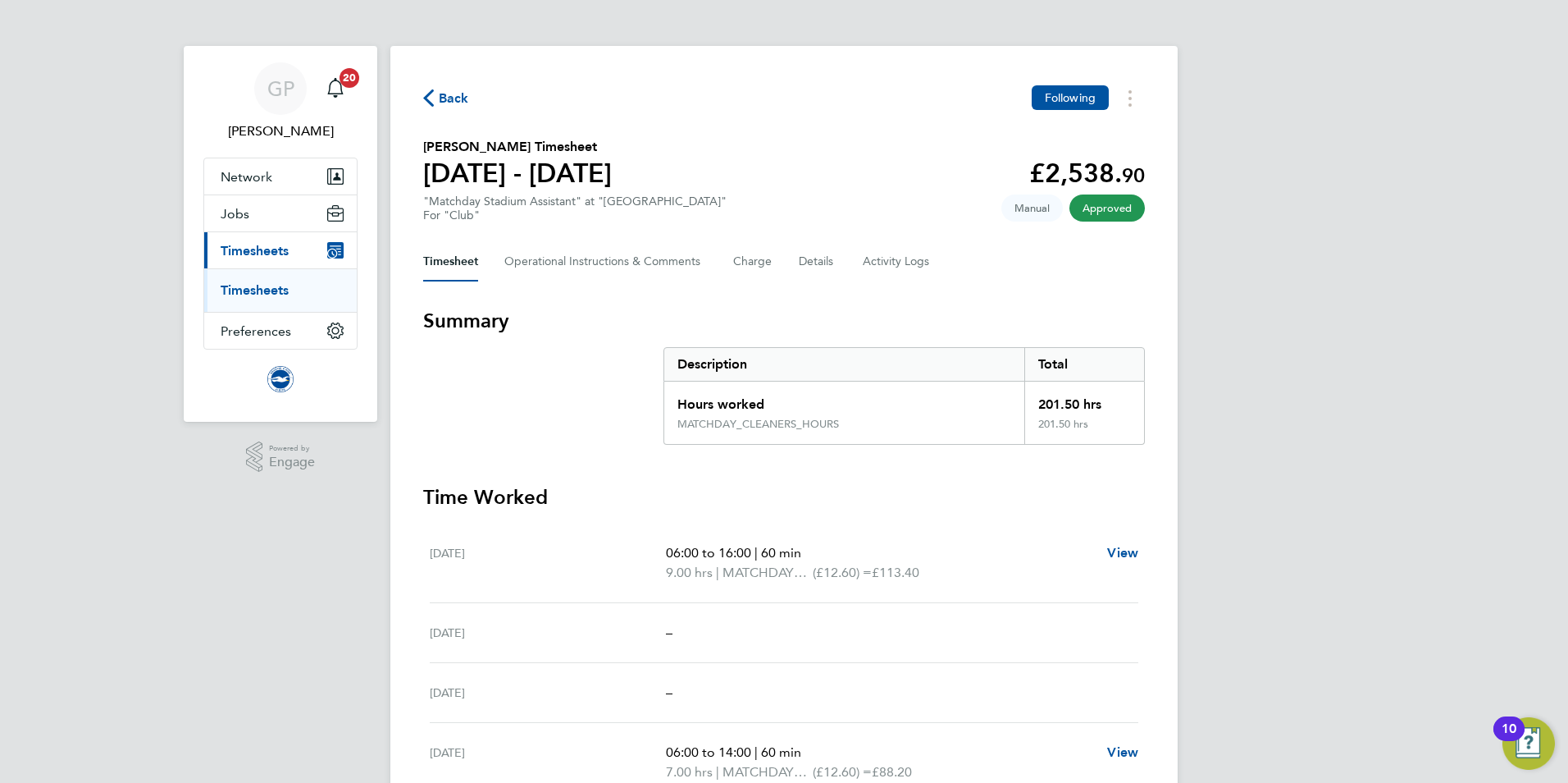
click at [438, 96] on span "Back" at bounding box center [446, 96] width 46 height 15
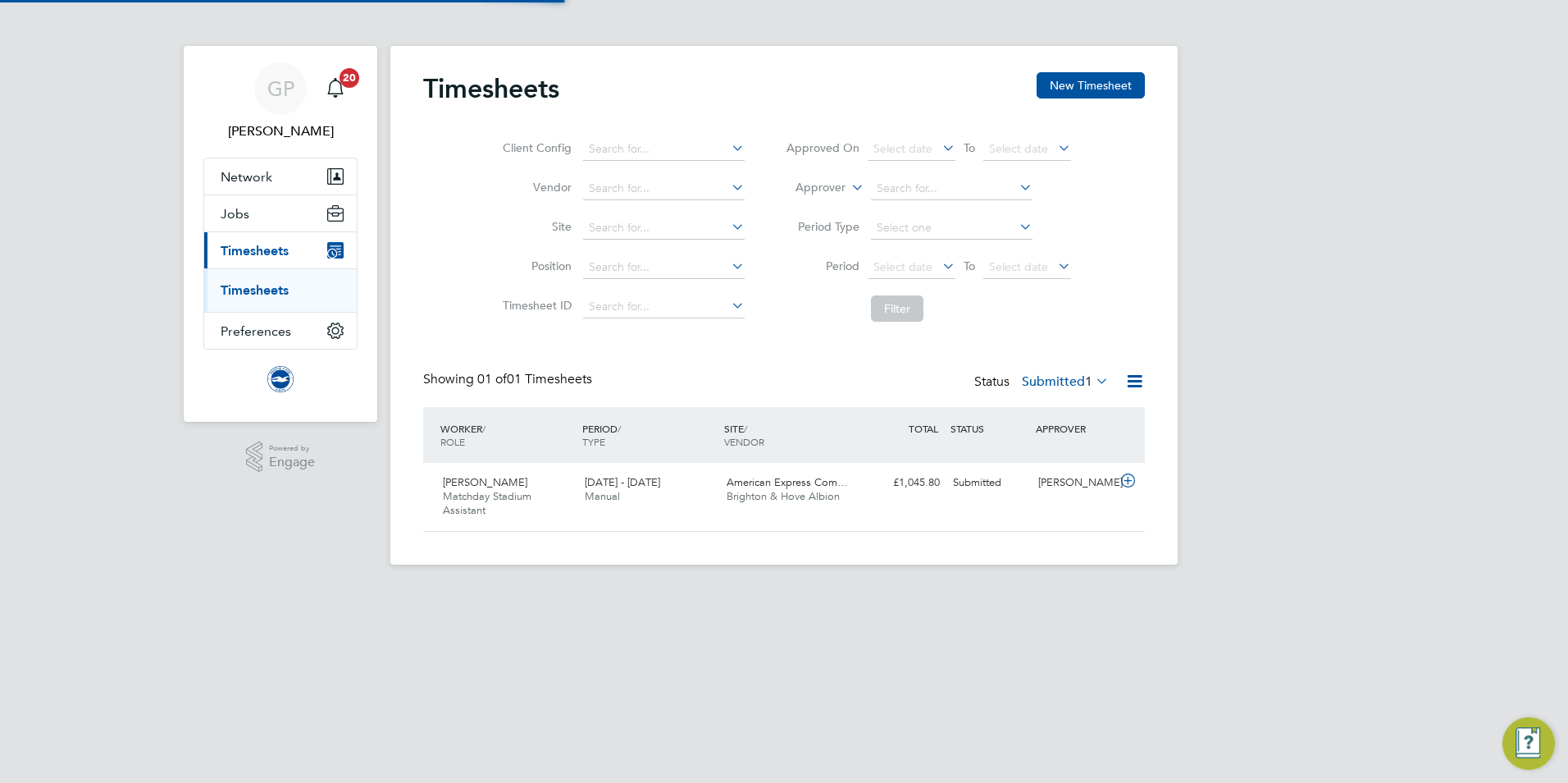
scroll to position [41, 142]
click at [674, 514] on div "Isabella Bloomfield Matchday Stadium Assistant 1 - 31 Aug 2025 1 - 31 Aug 2025 …" at bounding box center [784, 497] width 721 height 68
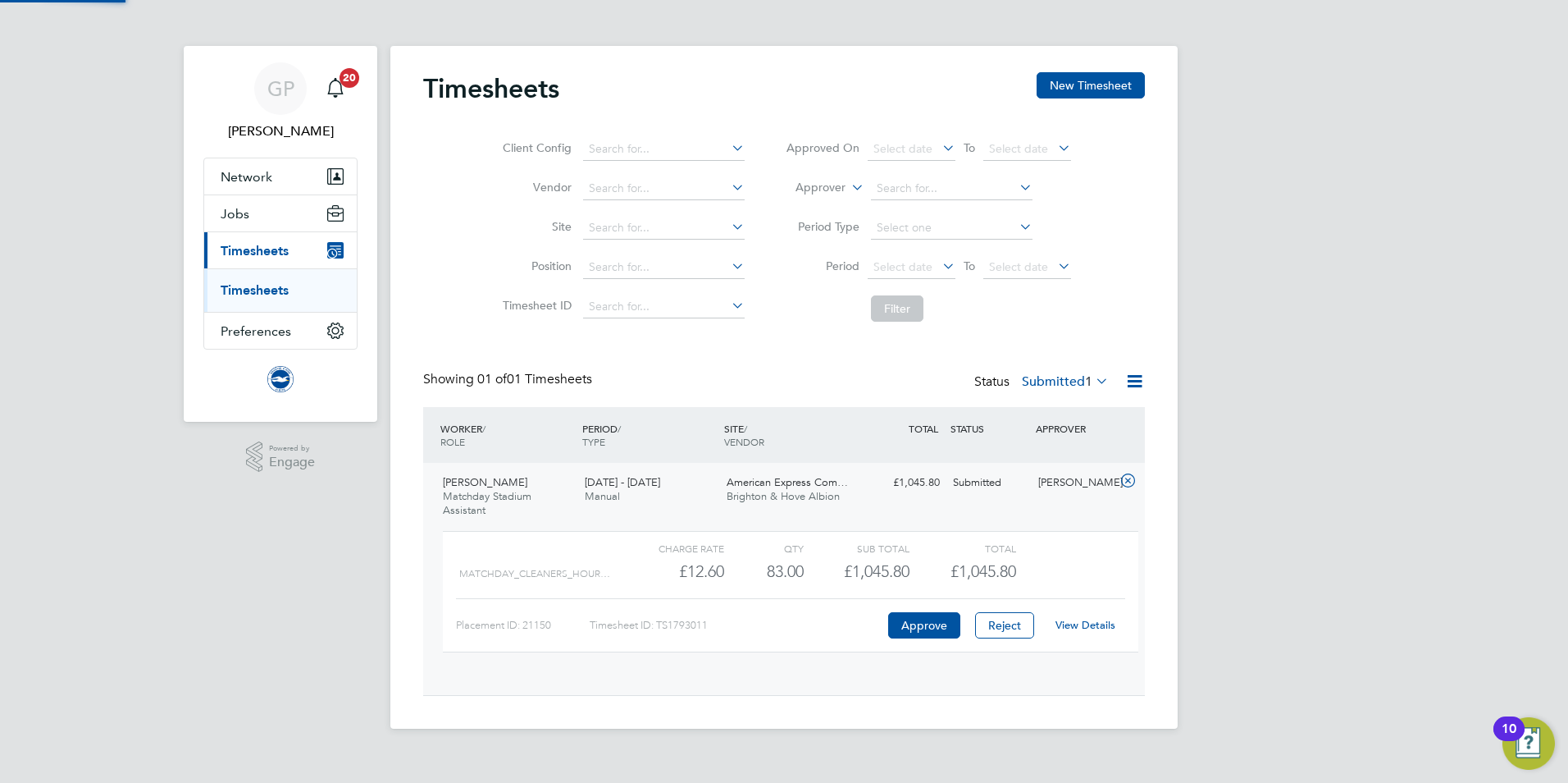
scroll to position [28, 160]
click at [1086, 630] on link "View Details" at bounding box center [1085, 624] width 59 height 14
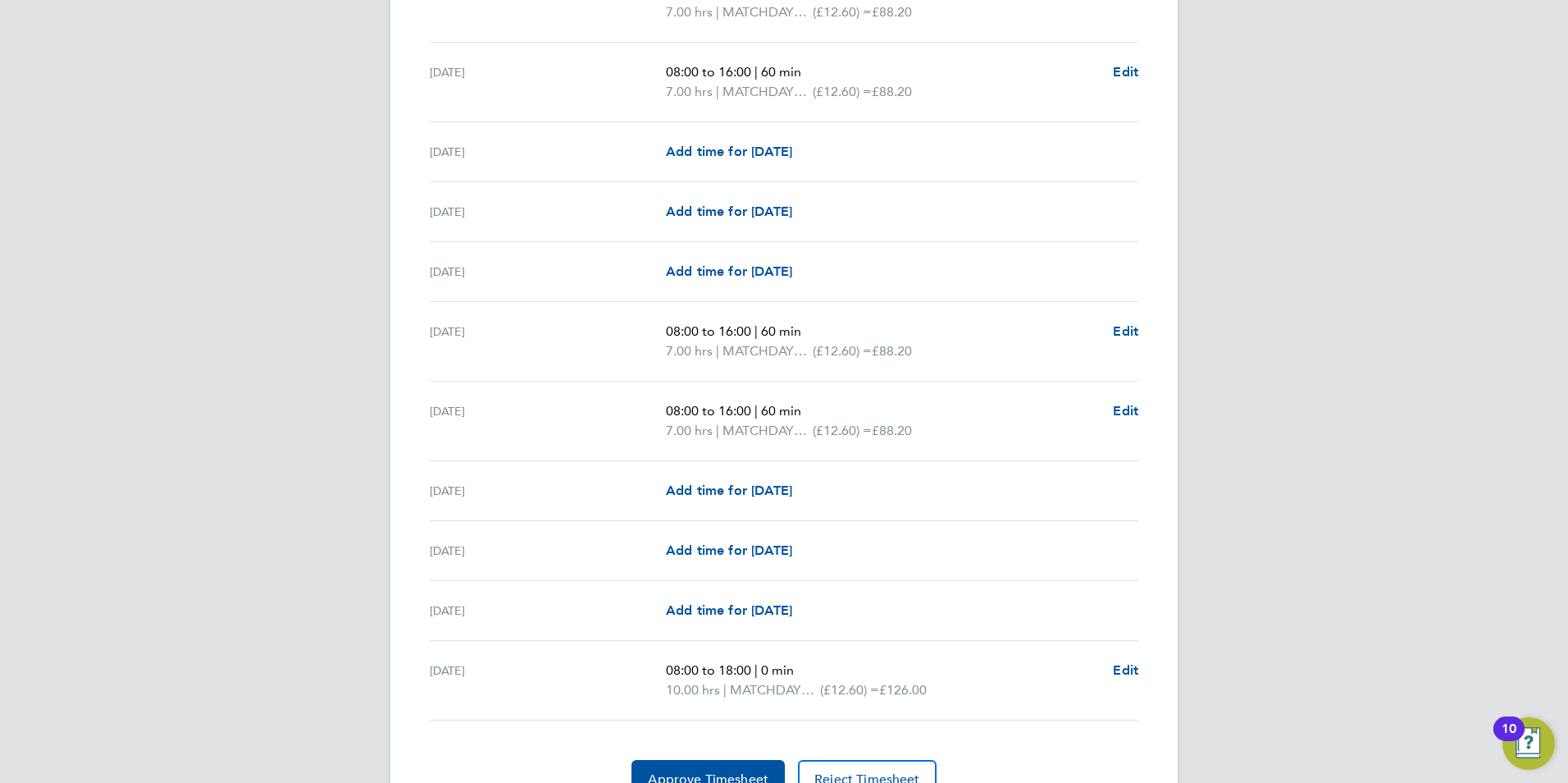
scroll to position [1959, 0]
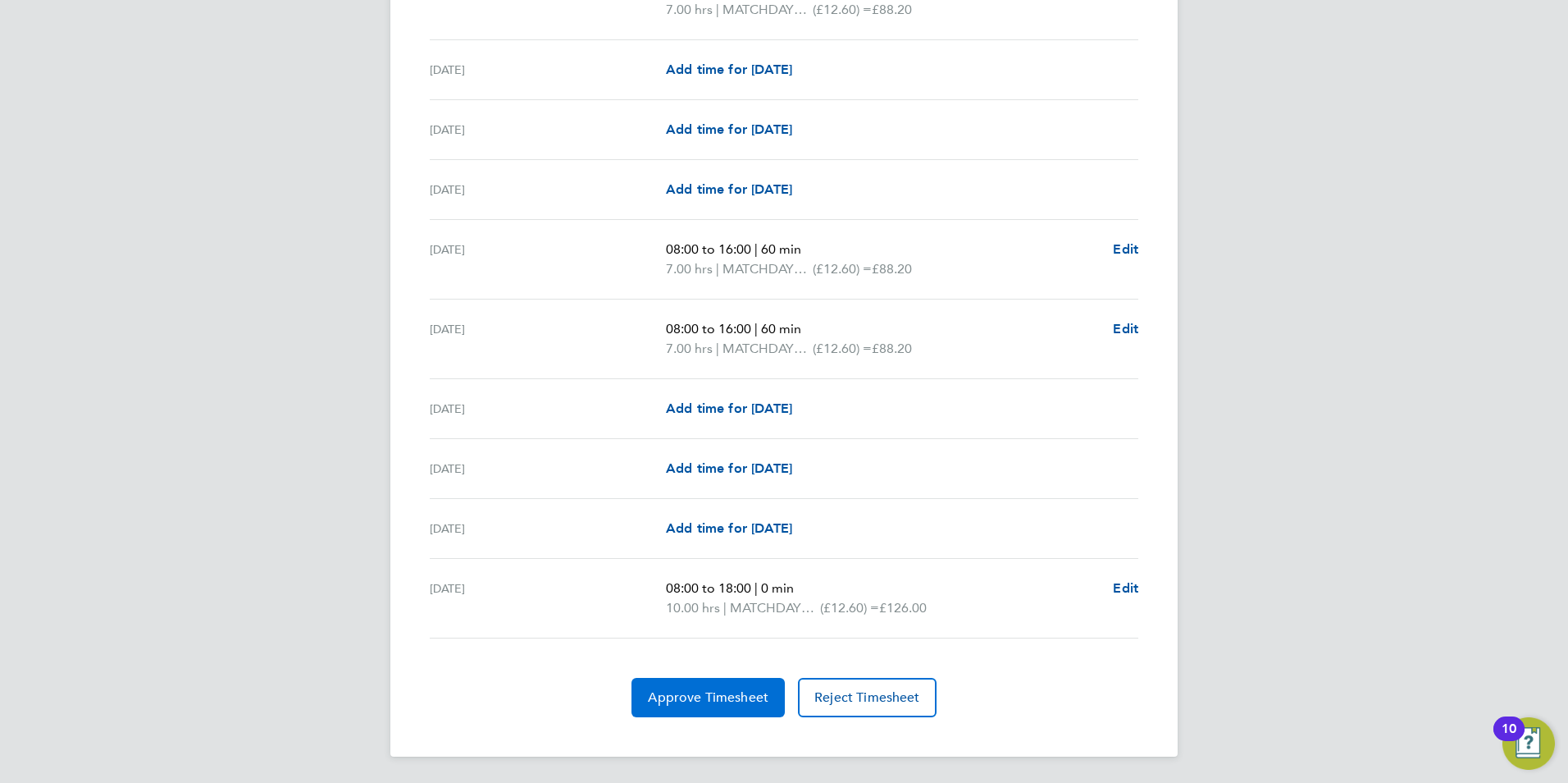
click at [674, 697] on span "Approve Timesheet" at bounding box center [708, 697] width 121 height 16
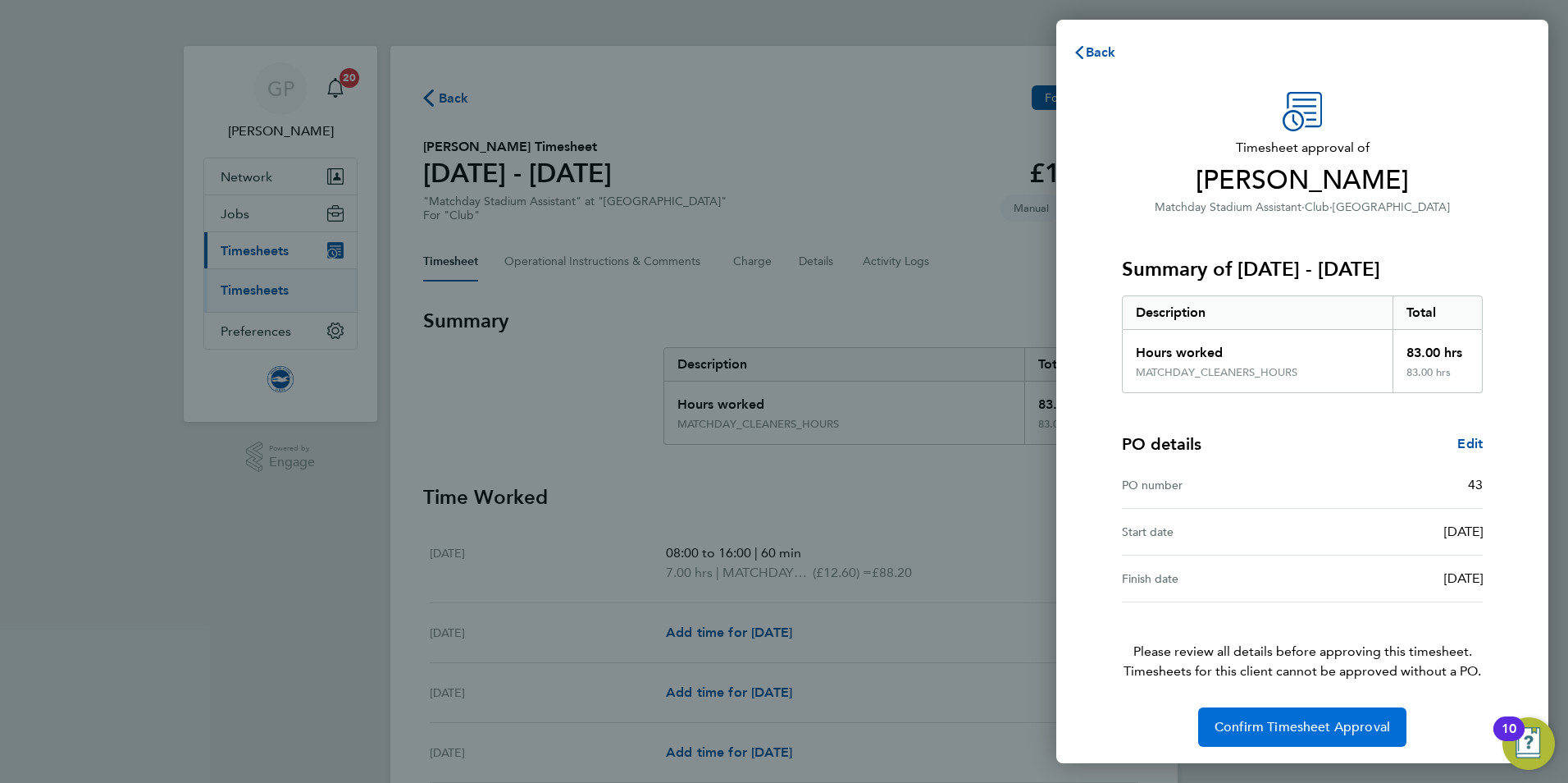
click at [1248, 731] on span "Confirm Timesheet Approval" at bounding box center [1302, 727] width 176 height 16
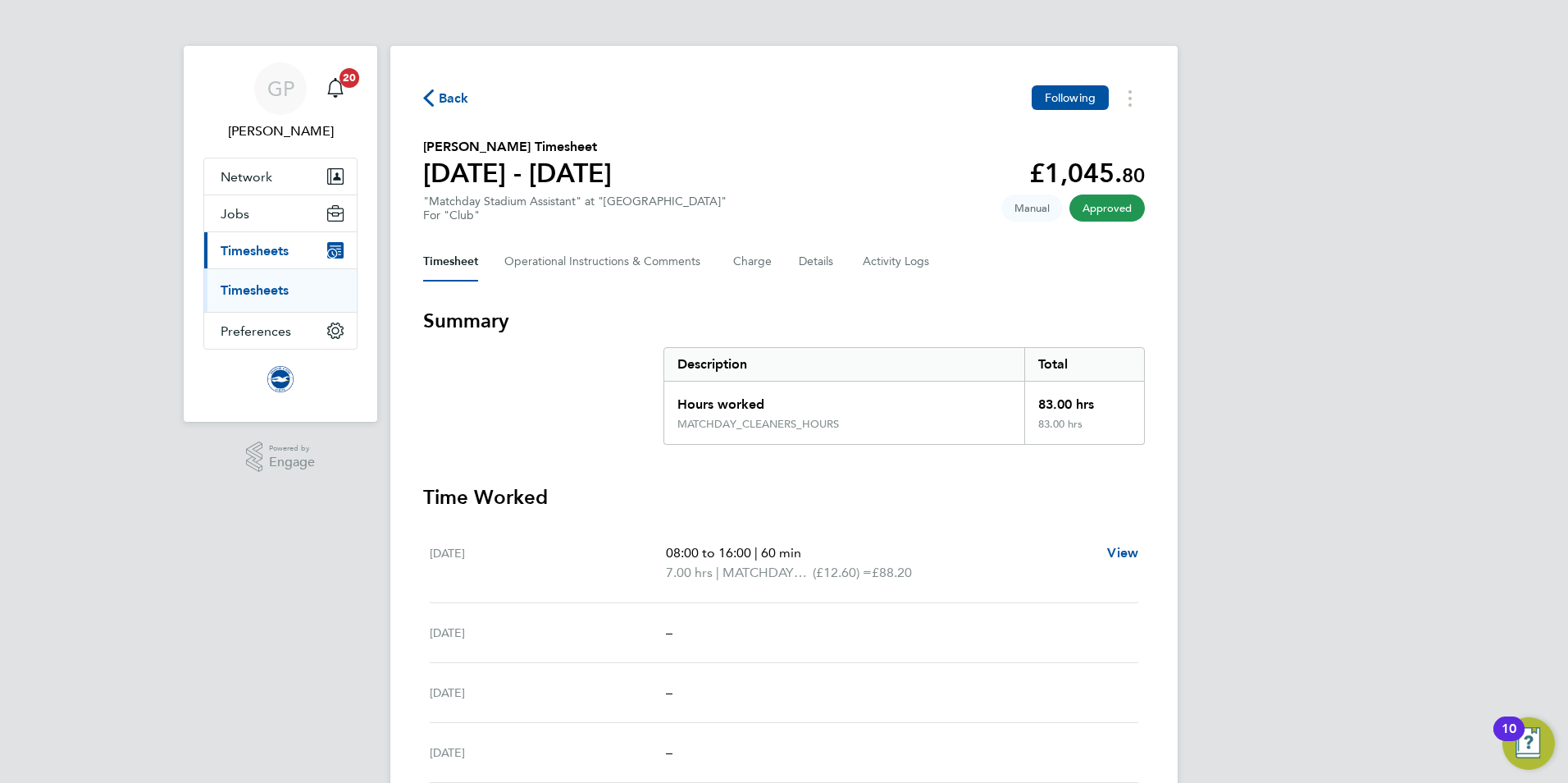
click at [456, 101] on span "Back" at bounding box center [454, 98] width 31 height 20
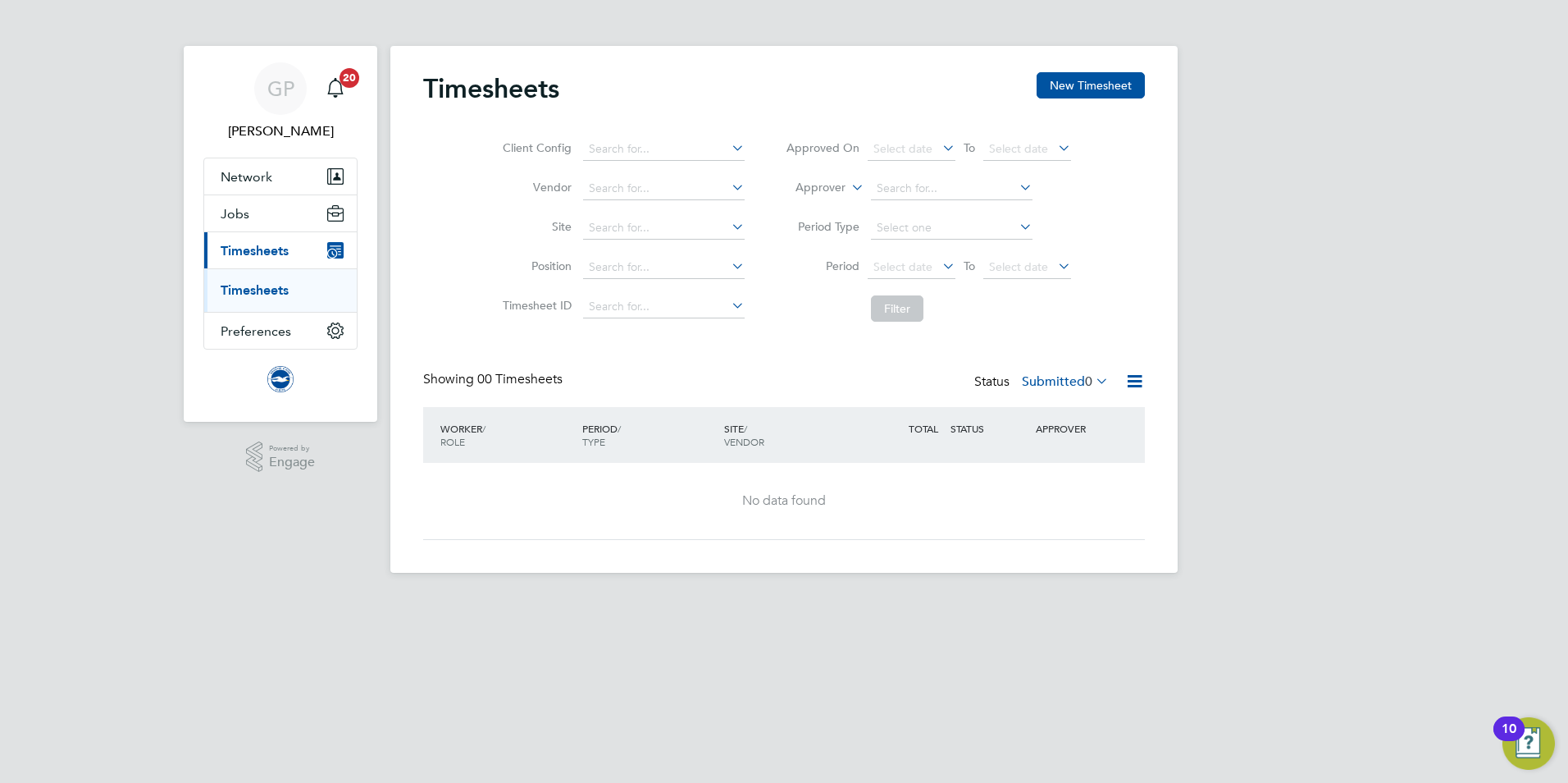
click at [1092, 380] on icon at bounding box center [1092, 380] width 0 height 23
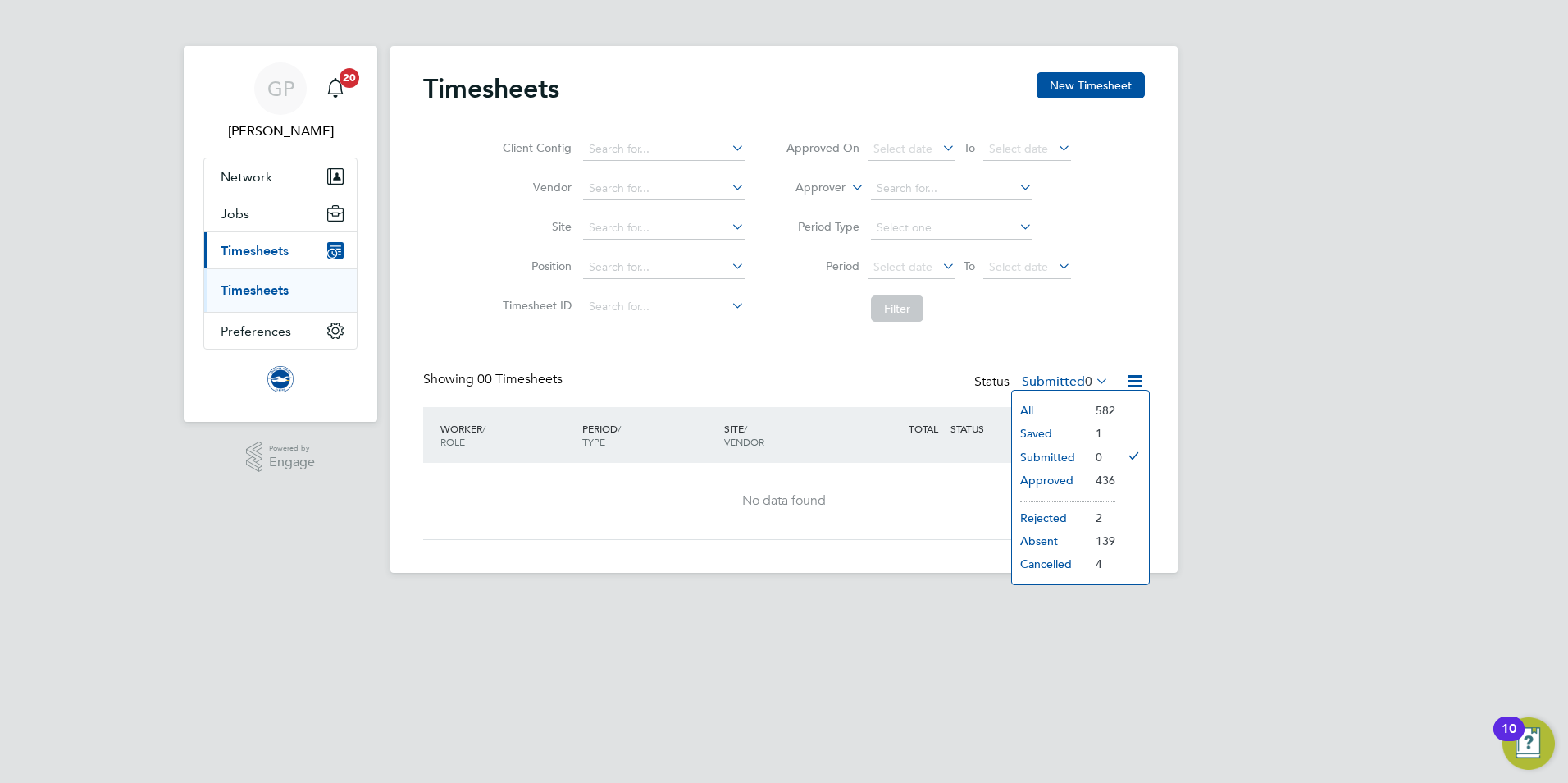
click at [1050, 434] on li "Saved" at bounding box center [1050, 432] width 76 height 23
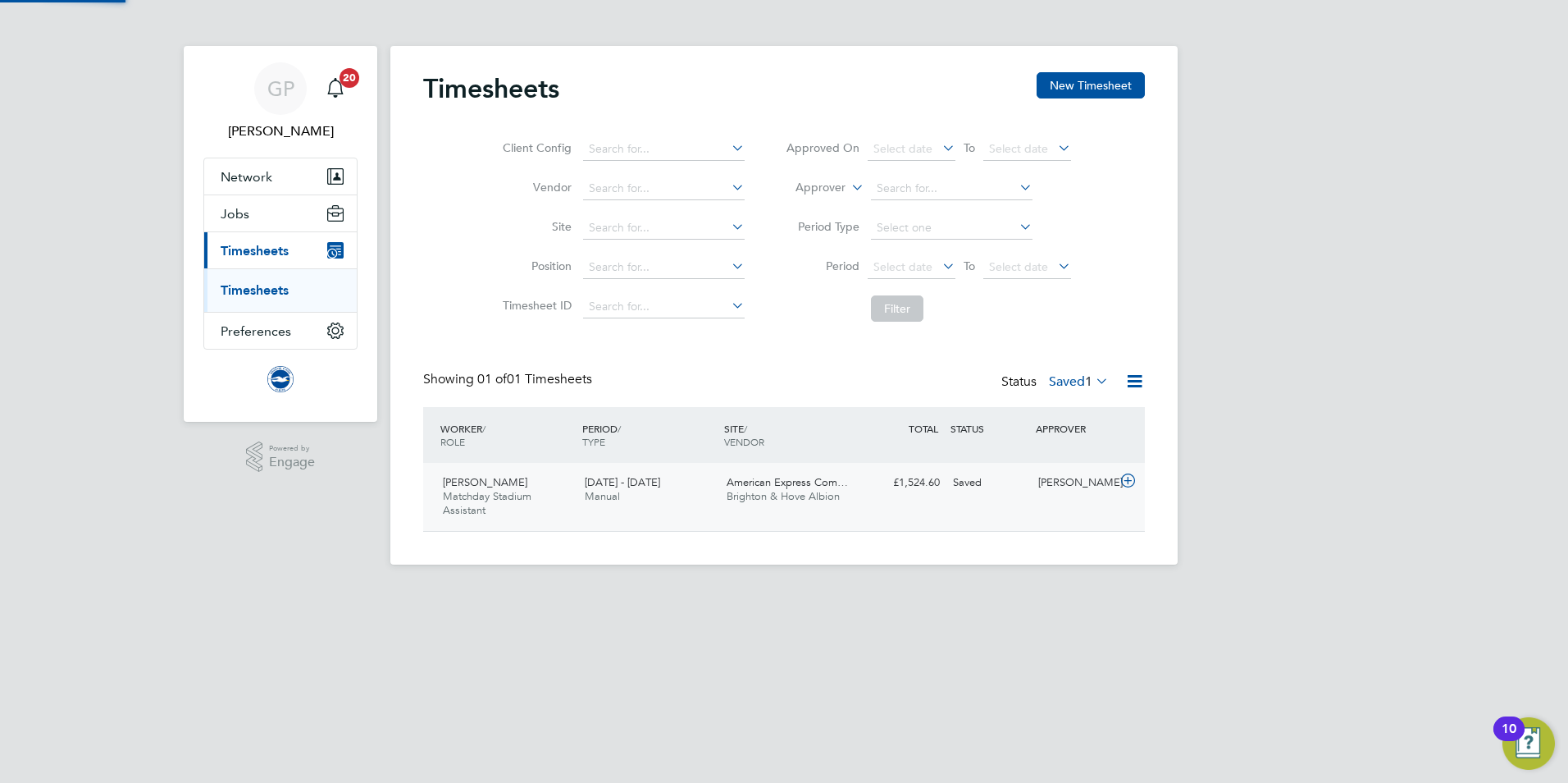
scroll to position [41, 142]
click at [1092, 384] on icon at bounding box center [1092, 380] width 0 height 23
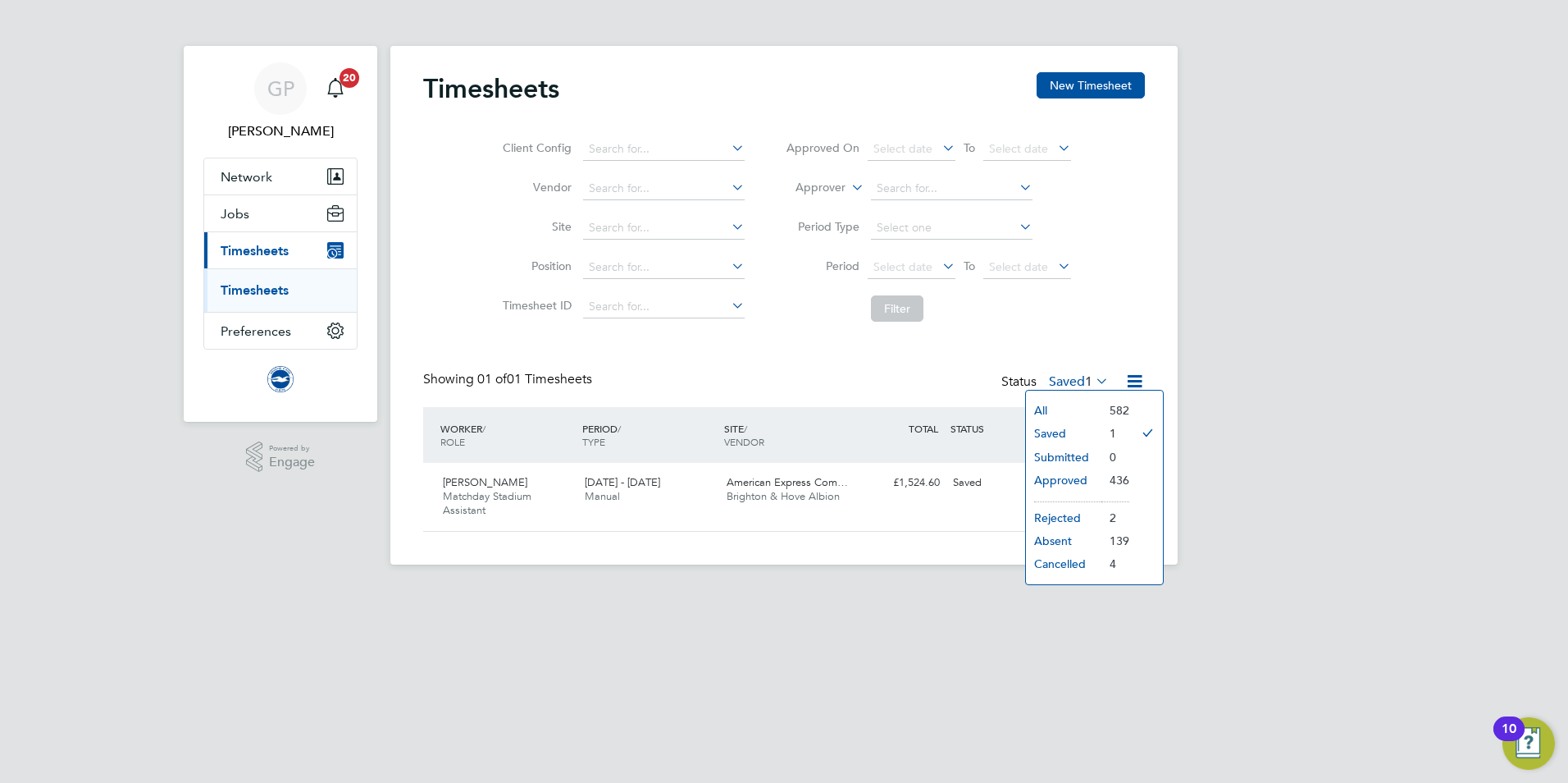
click at [1072, 454] on li "Submitted" at bounding box center [1064, 457] width 76 height 23
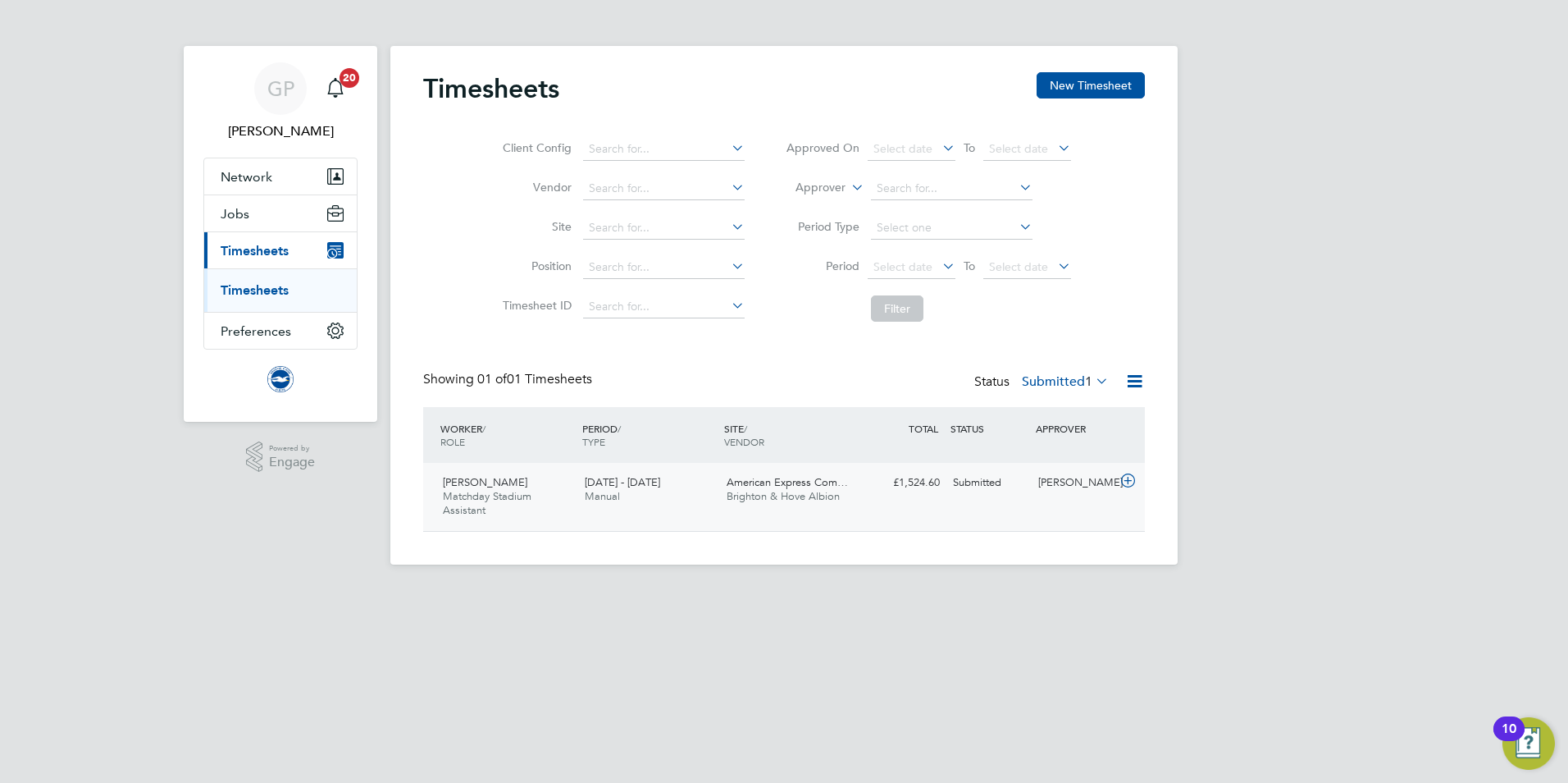
click at [541, 483] on div "Daniel Atkins Matchday Stadium Assistant 1 - 31 Aug 2025" at bounding box center [507, 496] width 142 height 55
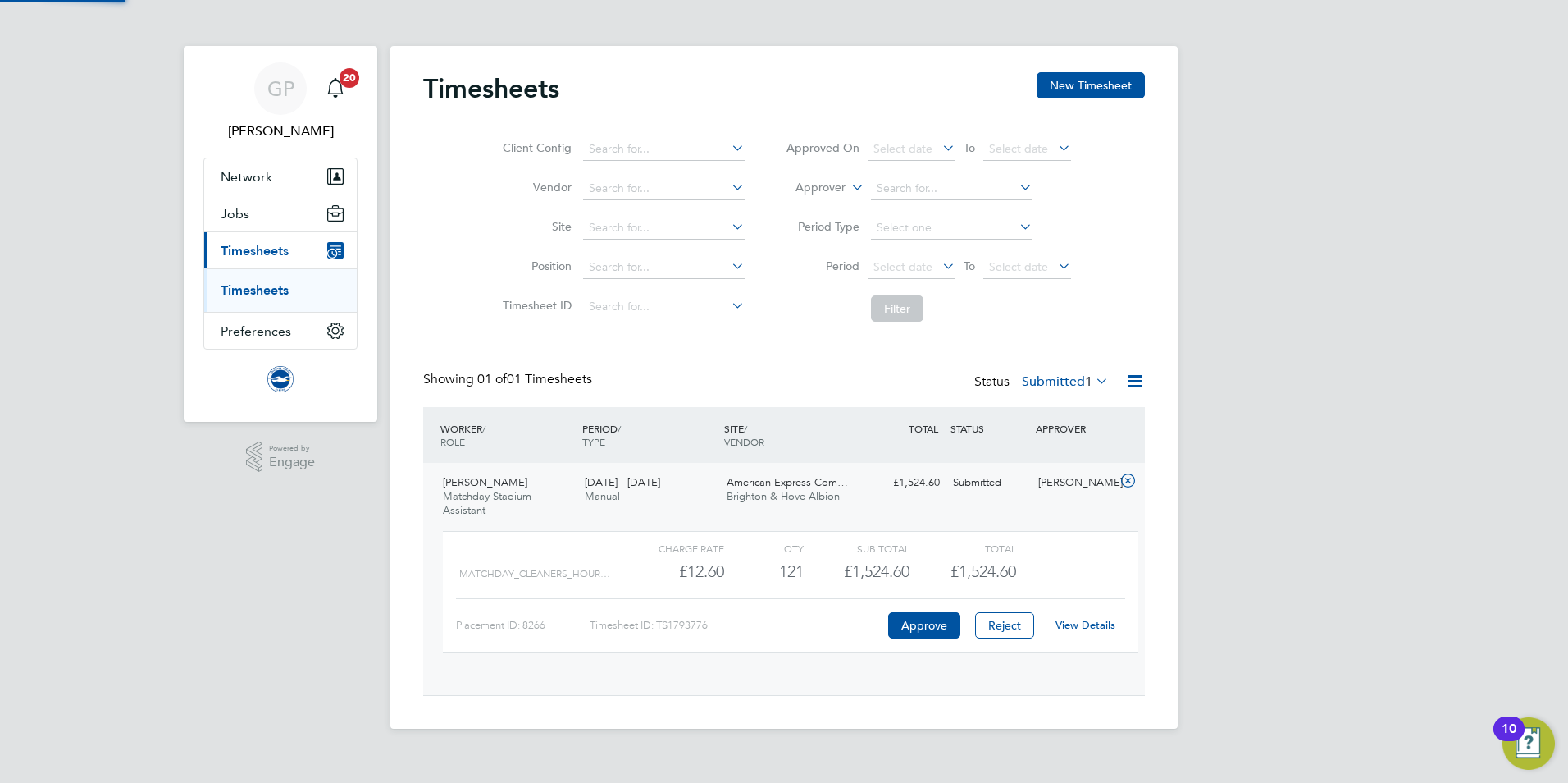
scroll to position [28, 160]
click at [1091, 620] on link "View Details" at bounding box center [1085, 624] width 59 height 14
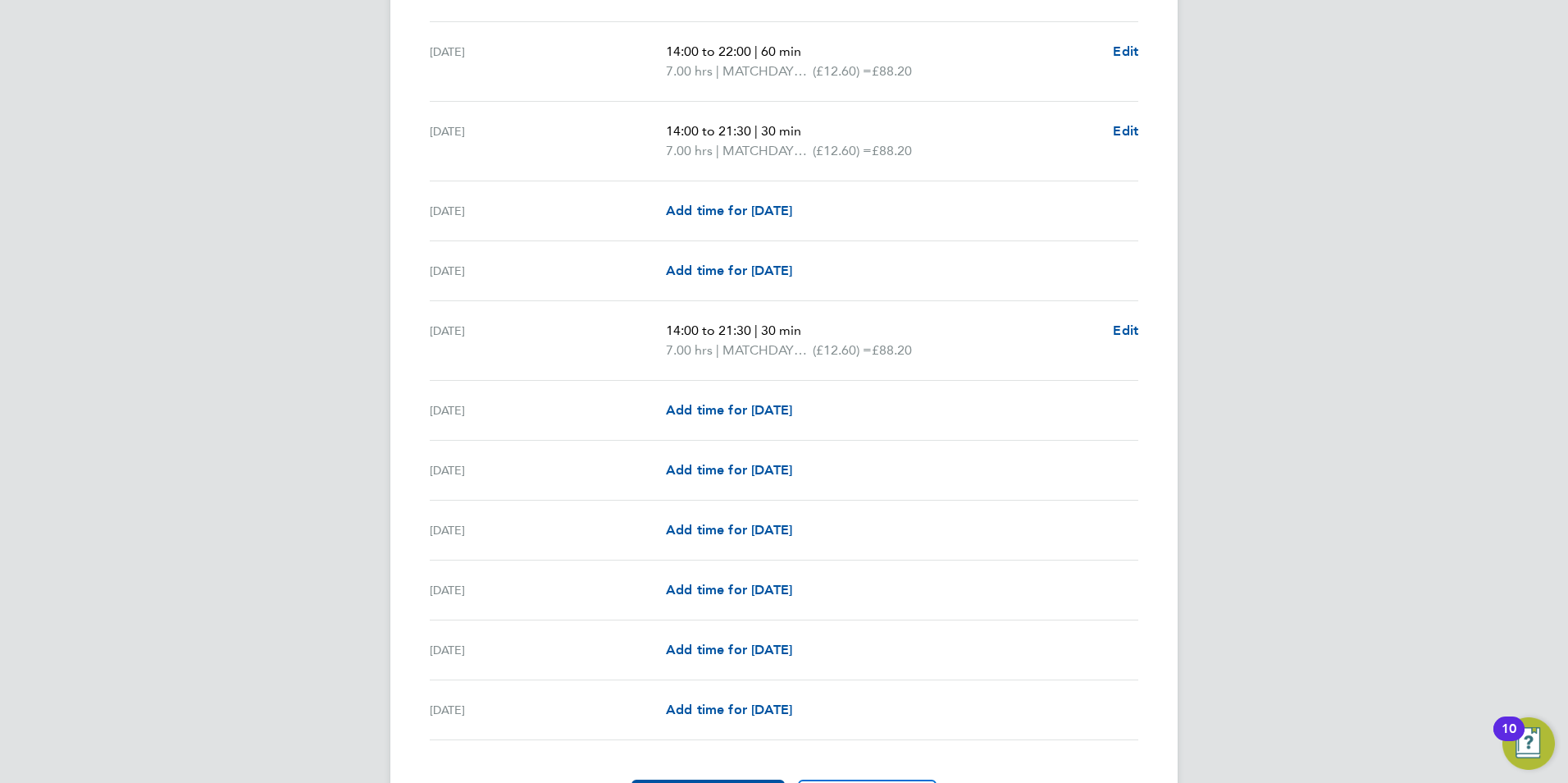
scroll to position [2077, 0]
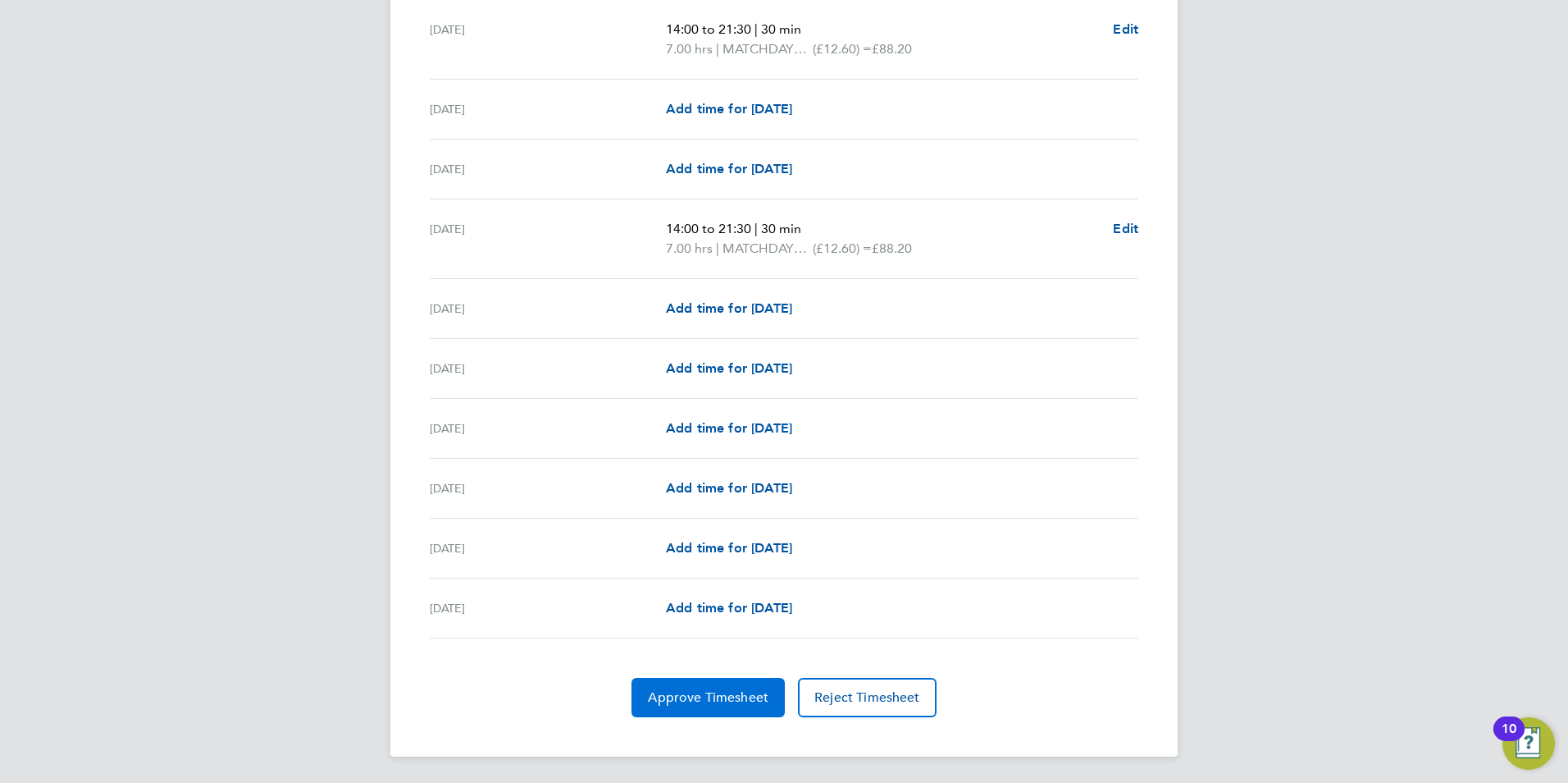
click at [740, 694] on span "Approve Timesheet" at bounding box center [708, 697] width 121 height 16
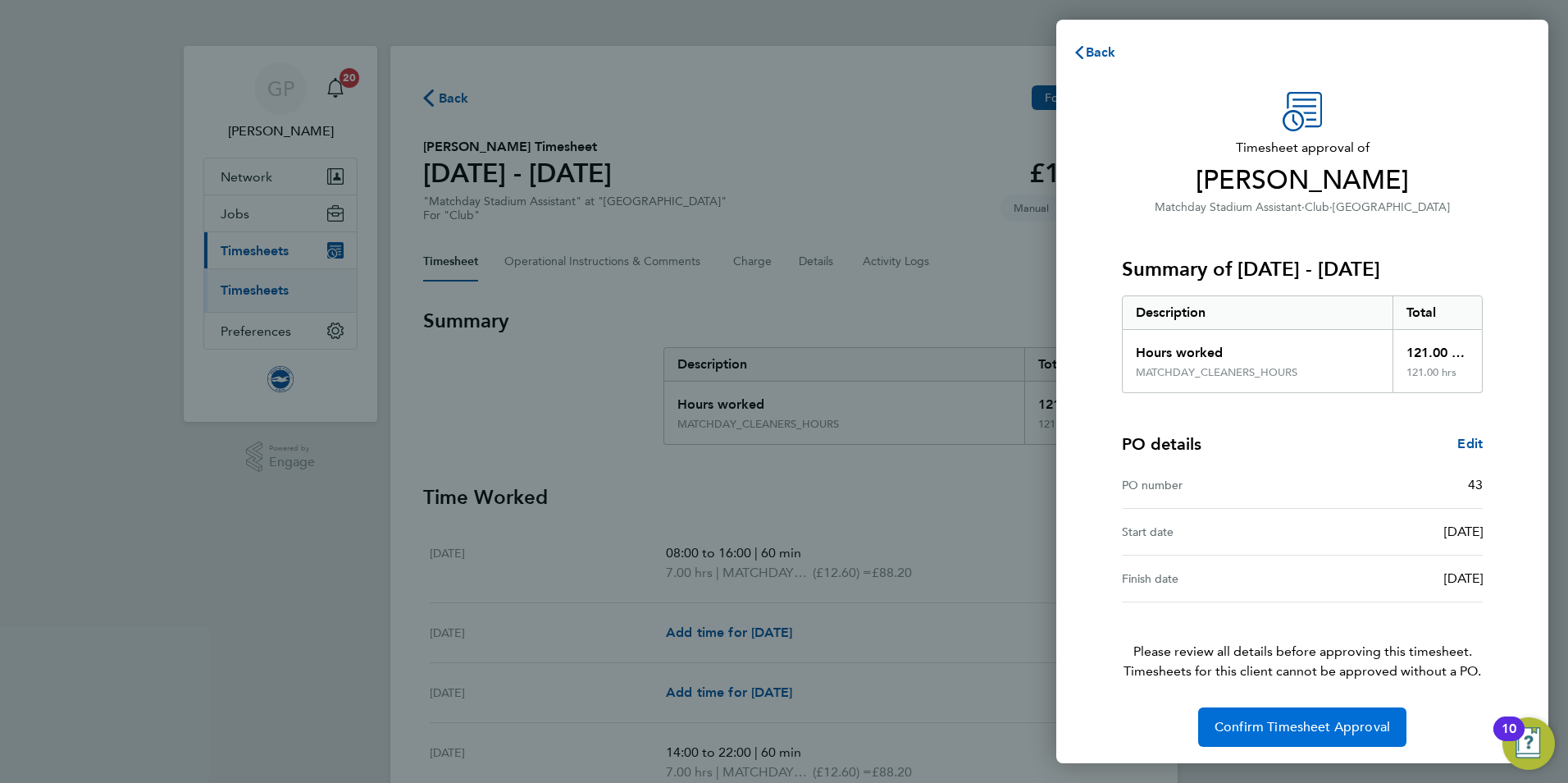
click at [1250, 709] on button "Confirm Timesheet Approval" at bounding box center [1302, 727] width 208 height 40
